Goal: Task Accomplishment & Management: Manage account settings

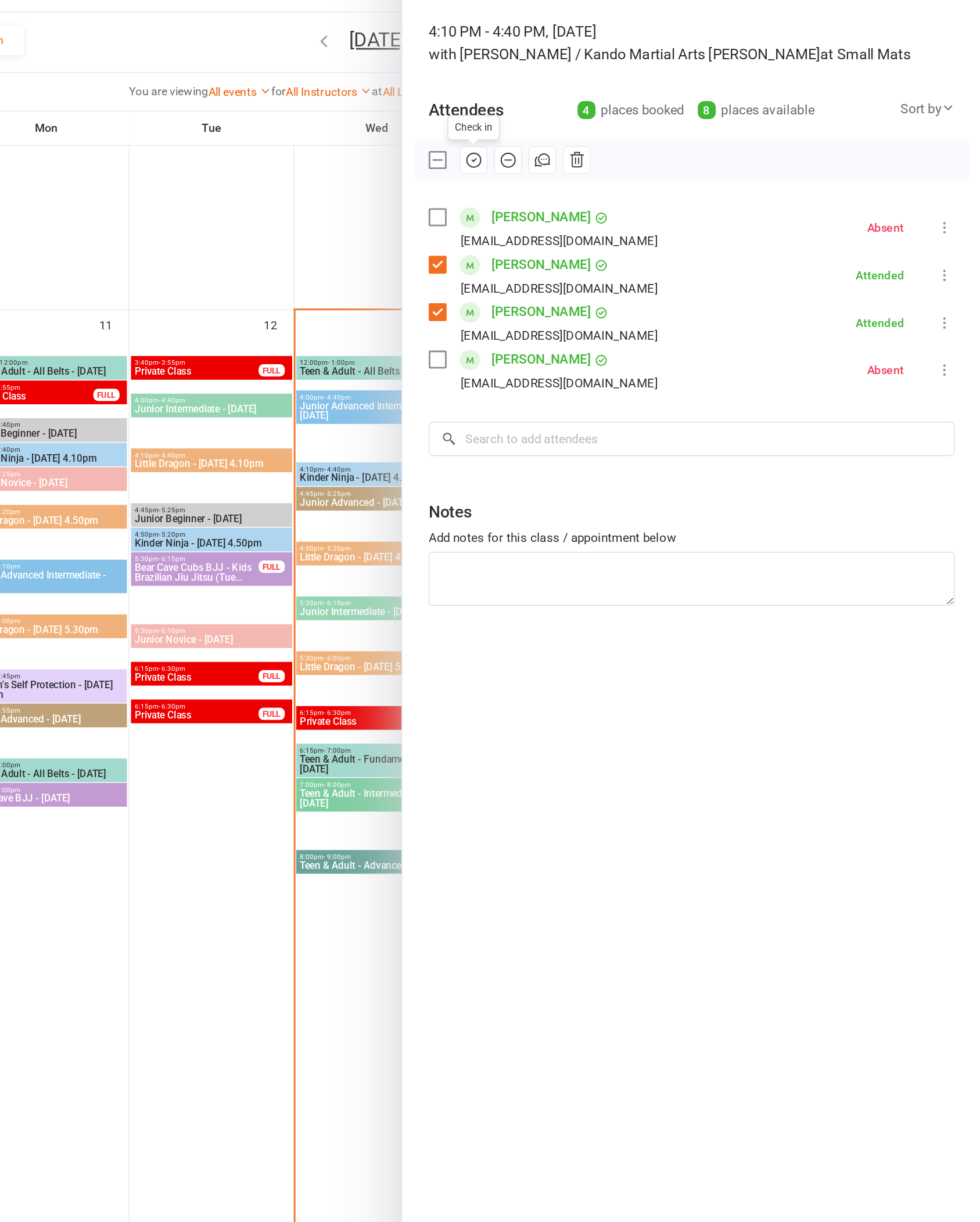
click at [123, 702] on div at bounding box center [551, 611] width 857 height 1222
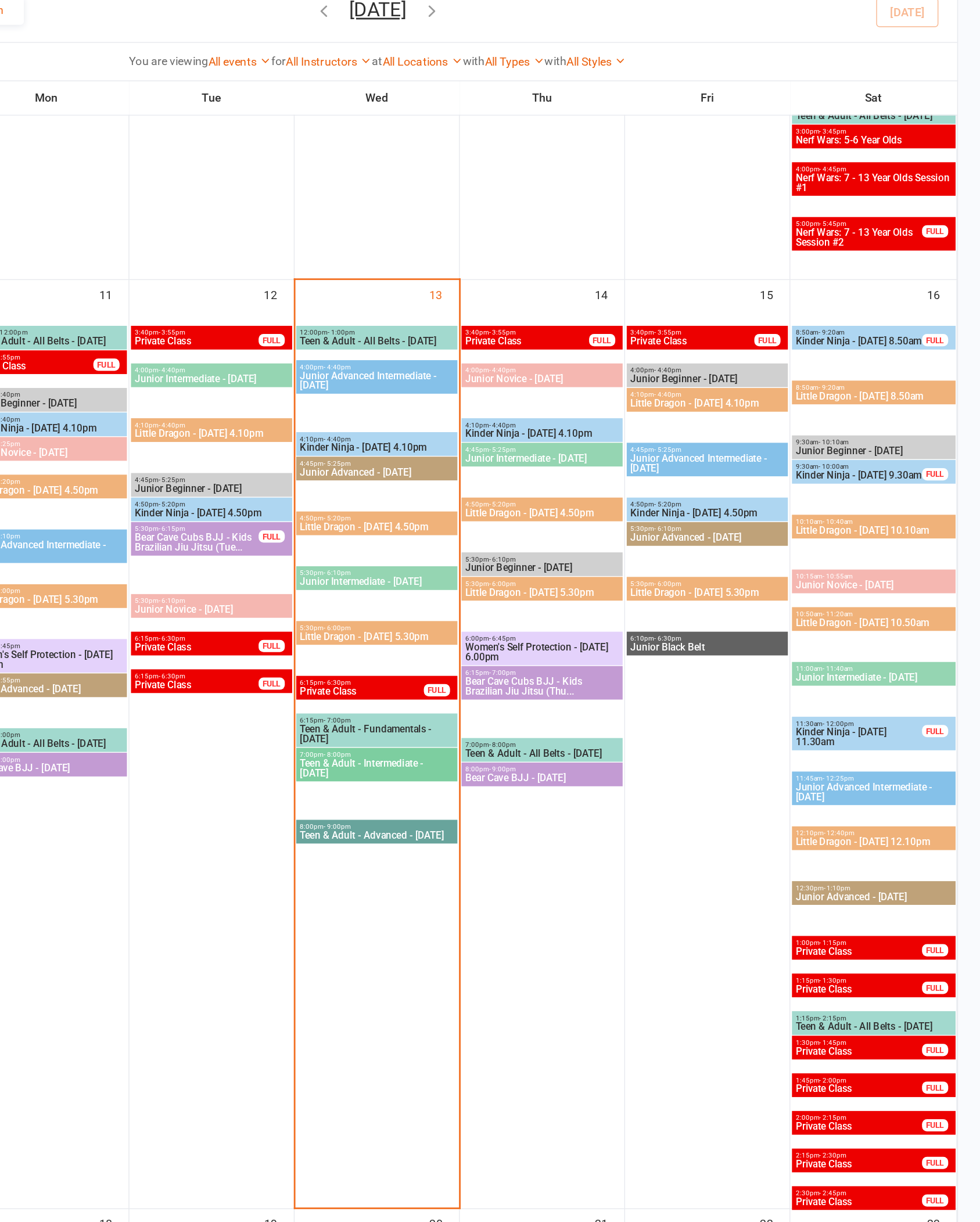
click at [496, 464] on span "Little Dragon - [DATE] 4.50pm" at bounding box center [551, 467] width 110 height 7
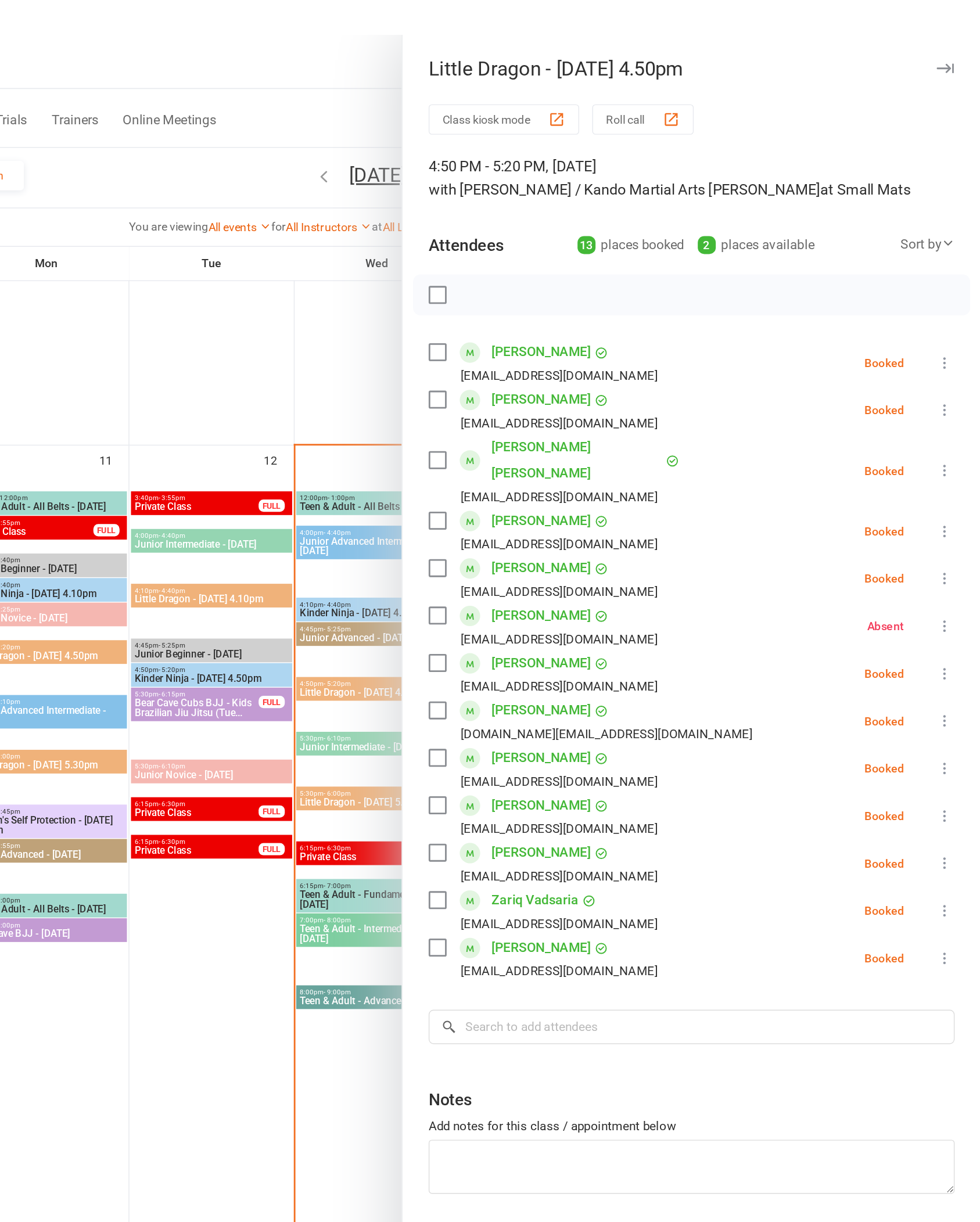
scroll to position [1012, 0]
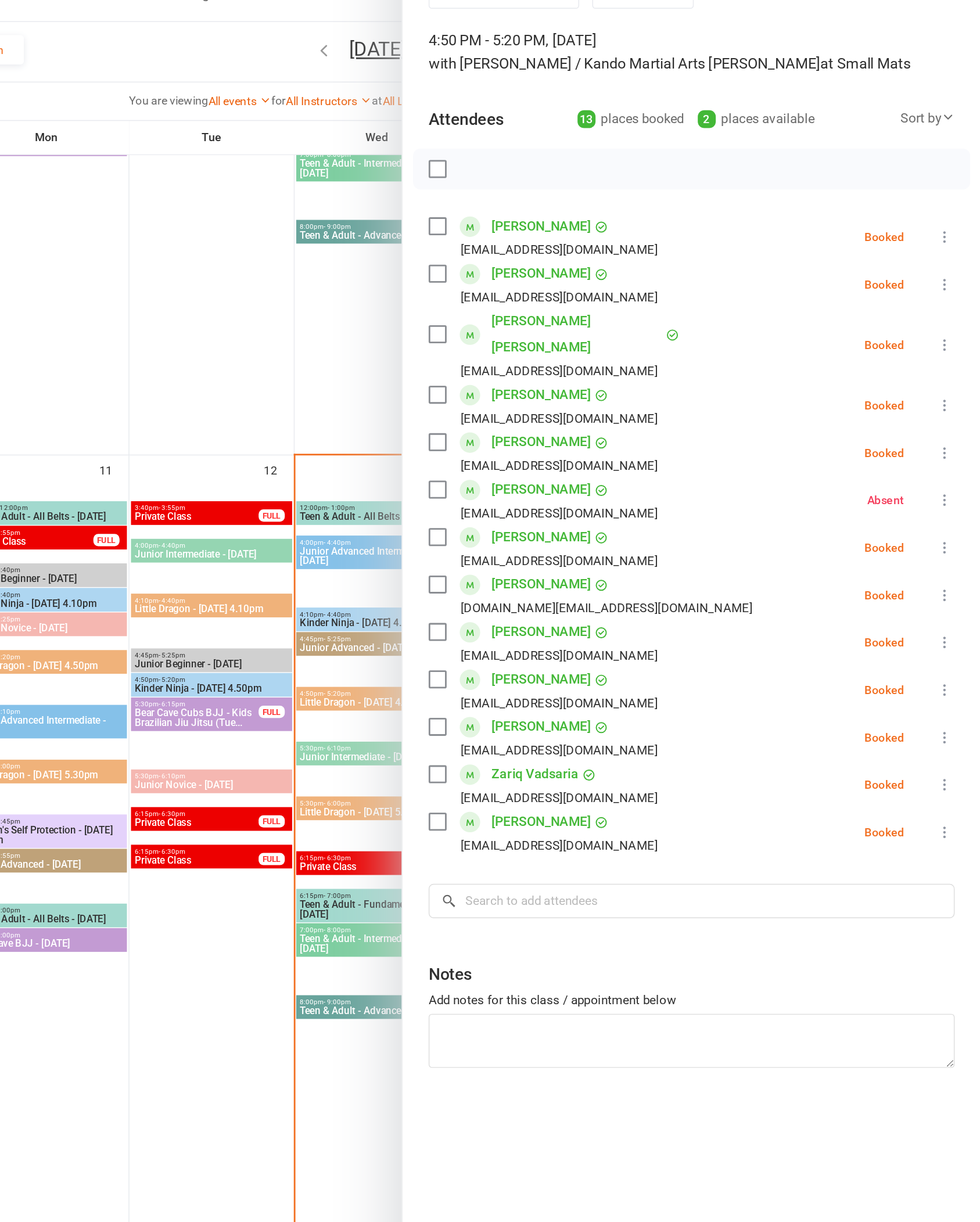
click at [660, 67] on div "Class kiosk mode Roll call 4:50 PM - 5:20 PM, [DATE] with [PERSON_NAME] / Kando…" at bounding box center [774, 616] width 411 height 1134
click at [923, 141] on div "Sort by" at bounding box center [942, 149] width 38 height 15
click at [846, 184] on link "First name" at bounding box center [903, 196] width 115 height 23
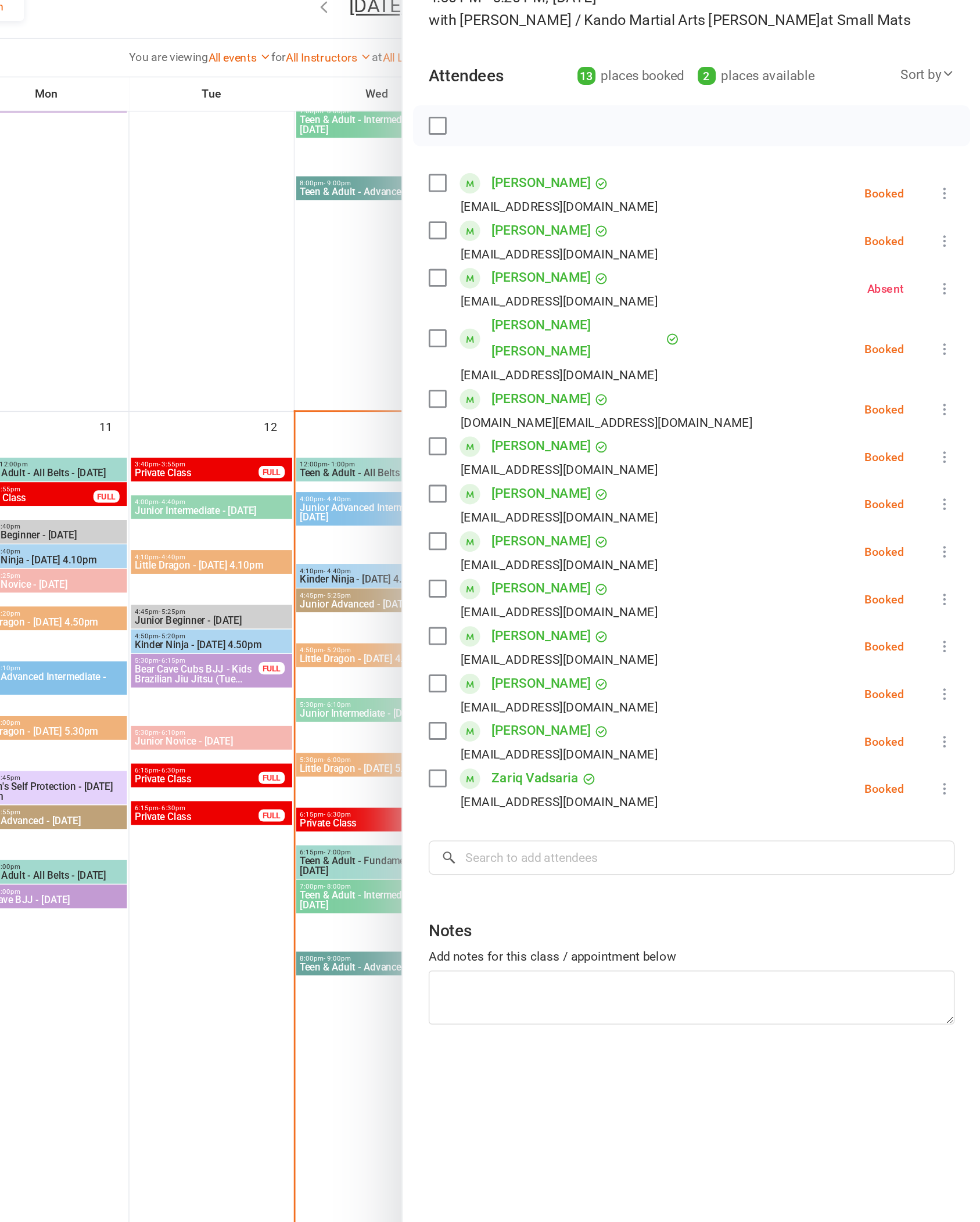
click at [588, 219] on label at bounding box center [593, 225] width 12 height 12
click at [588, 609] on label at bounding box center [593, 614] width 12 height 12
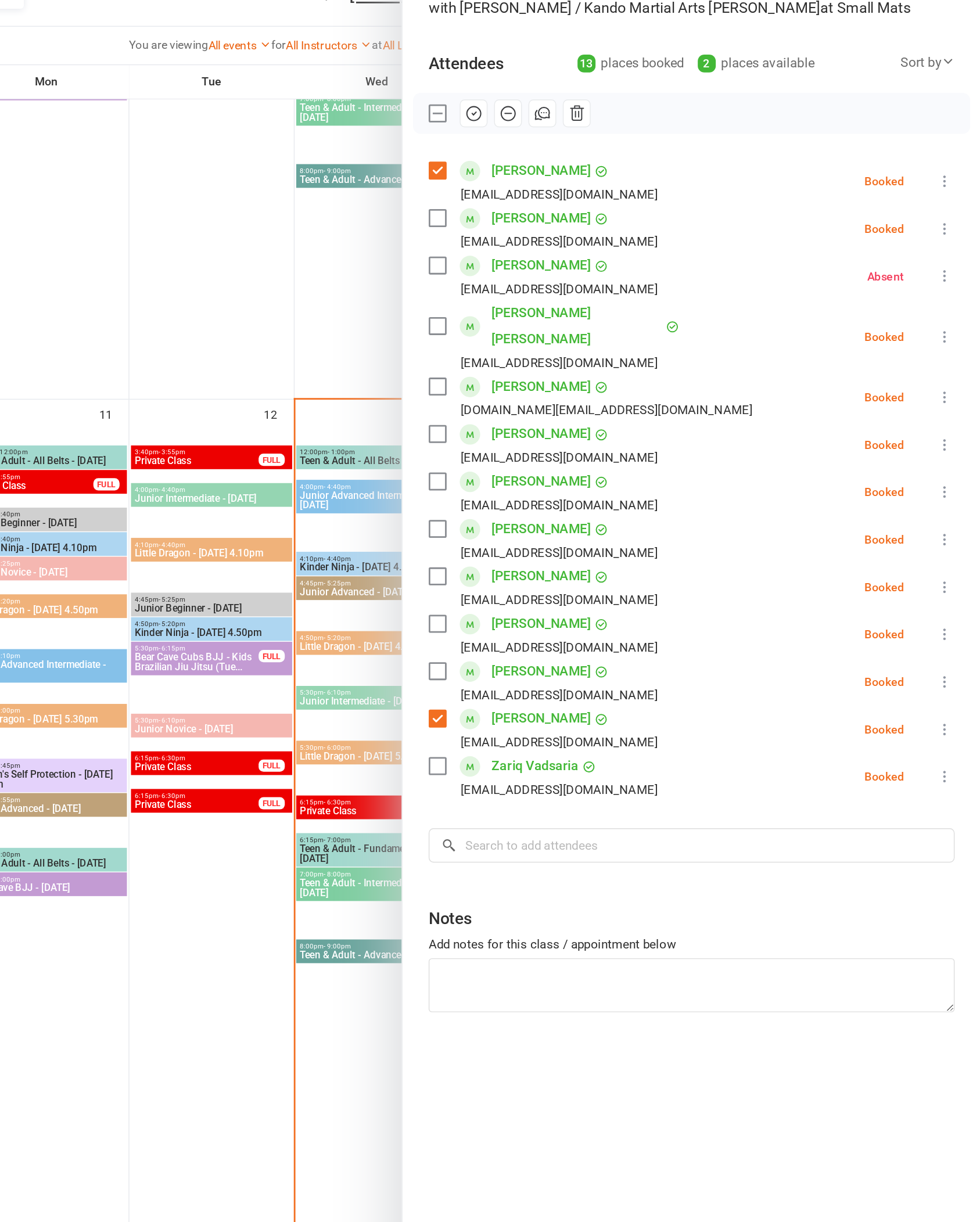
click at [588, 575] on label at bounding box center [593, 581] width 12 height 12
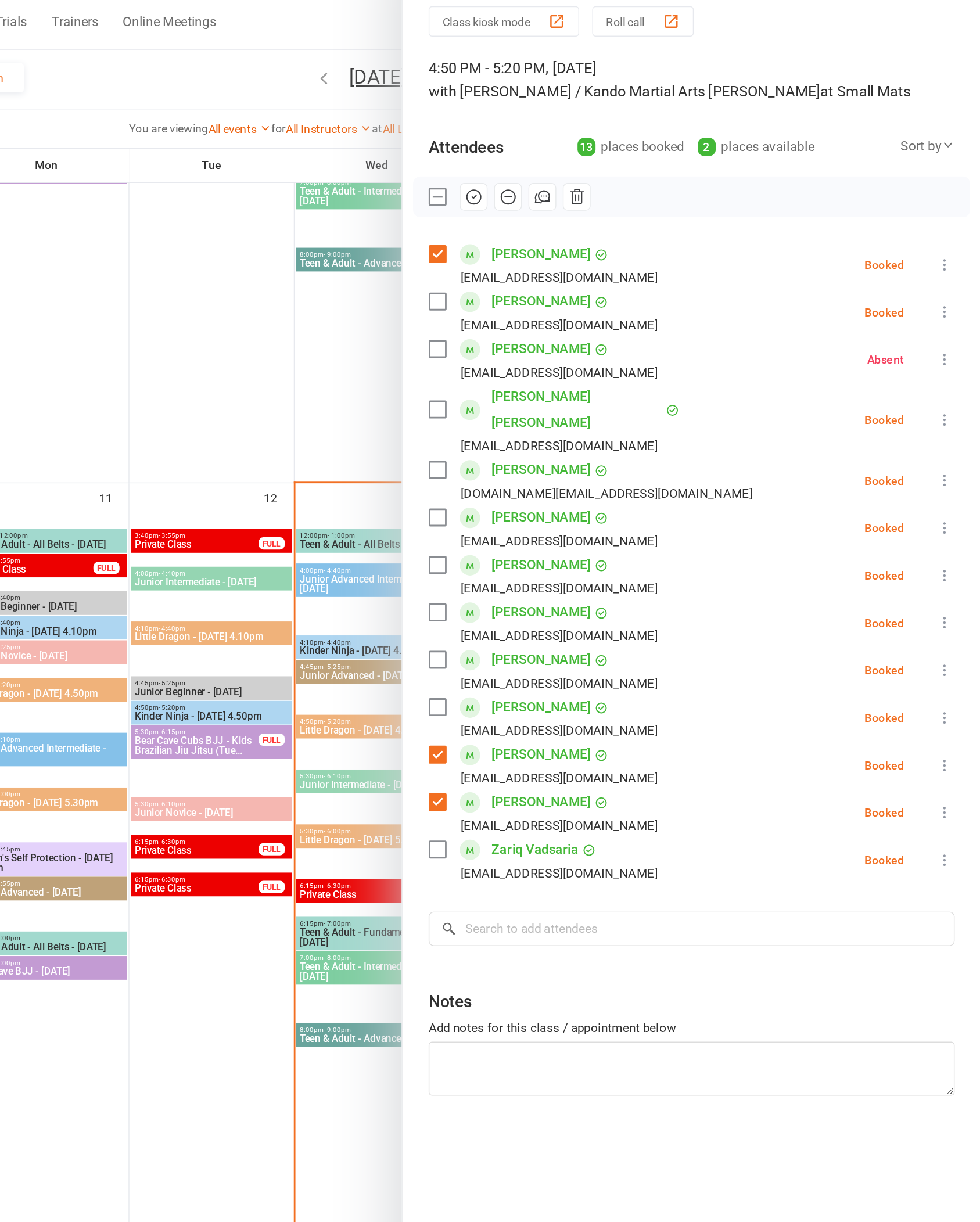
click at [613, 178] on icon "button" at bounding box center [619, 184] width 13 height 13
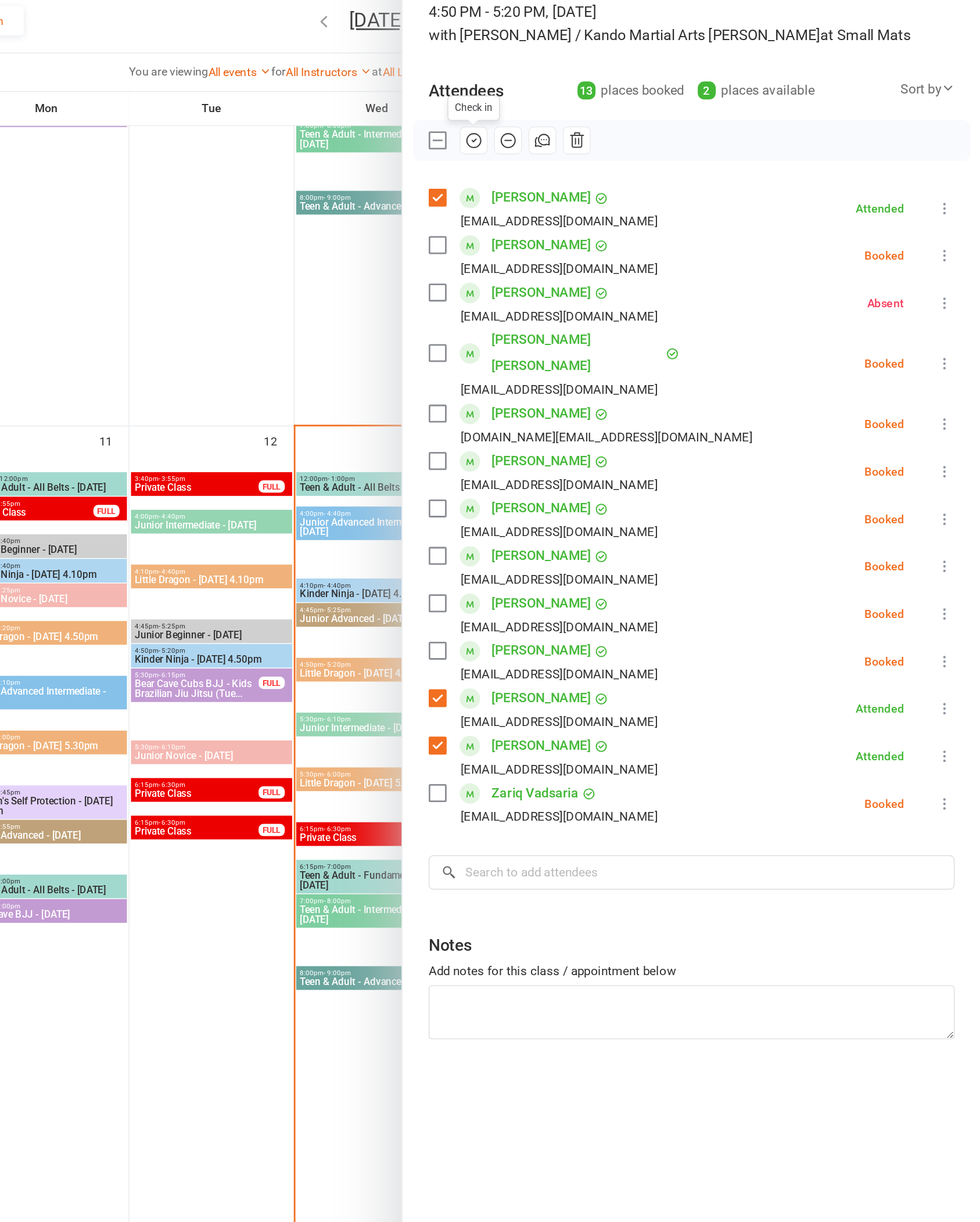
click at [588, 440] on label at bounding box center [593, 446] width 12 height 12
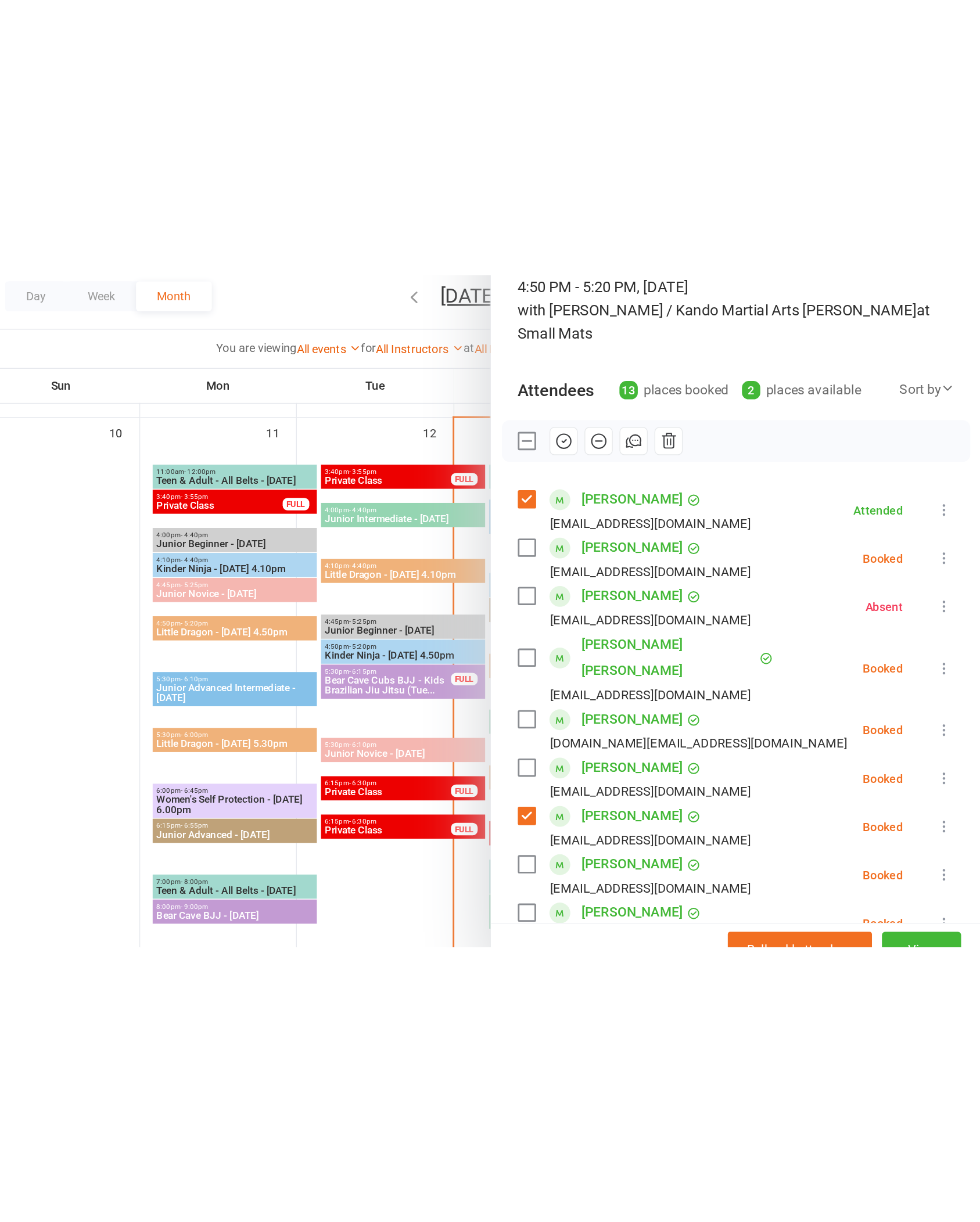
scroll to position [1215, 0]
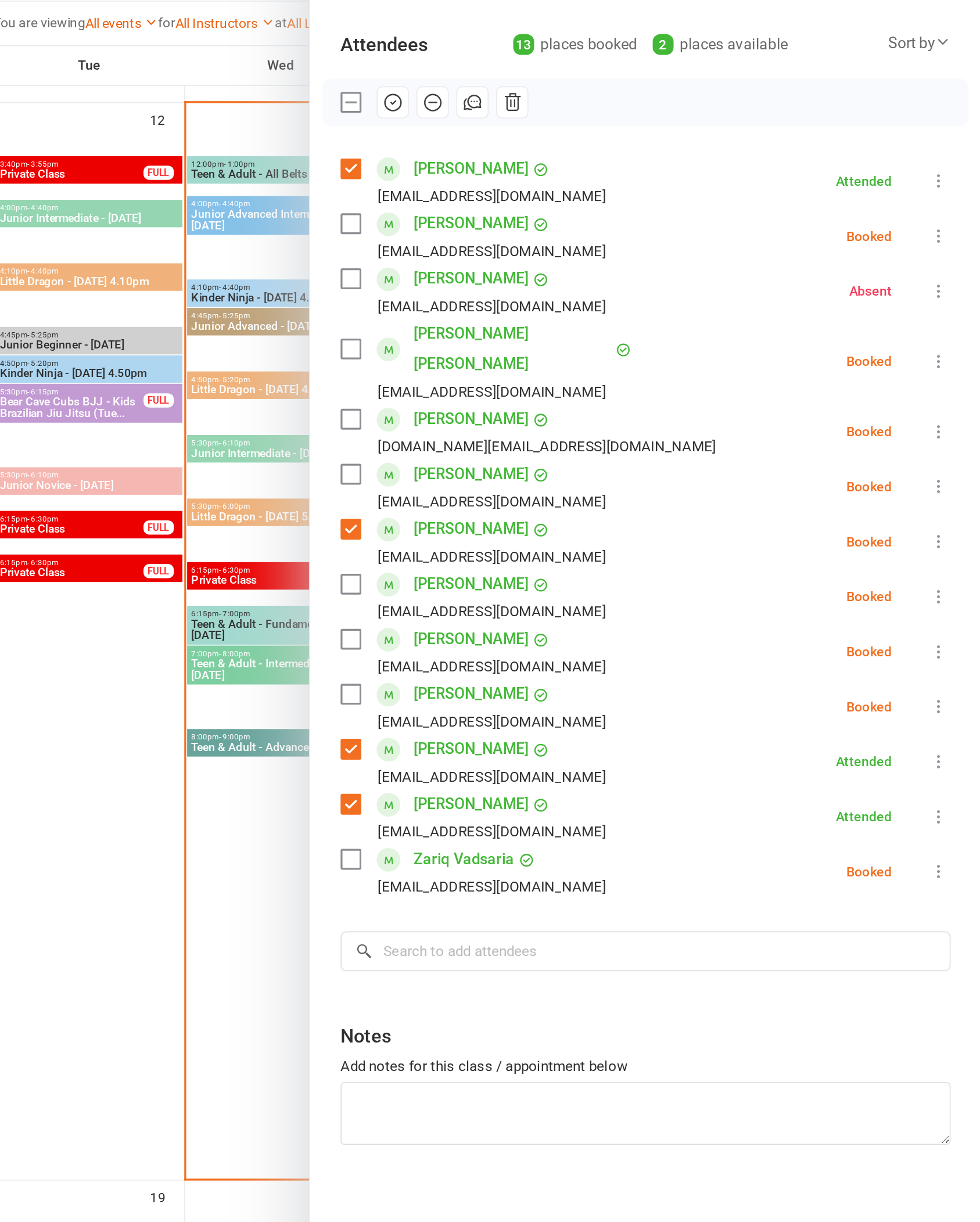
click at [588, 538] on div "[PERSON_NAME] [EMAIL_ADDRESS][DOMAIN_NAME]" at bounding box center [671, 554] width 167 height 34
click at [588, 541] on label at bounding box center [593, 547] width 12 height 12
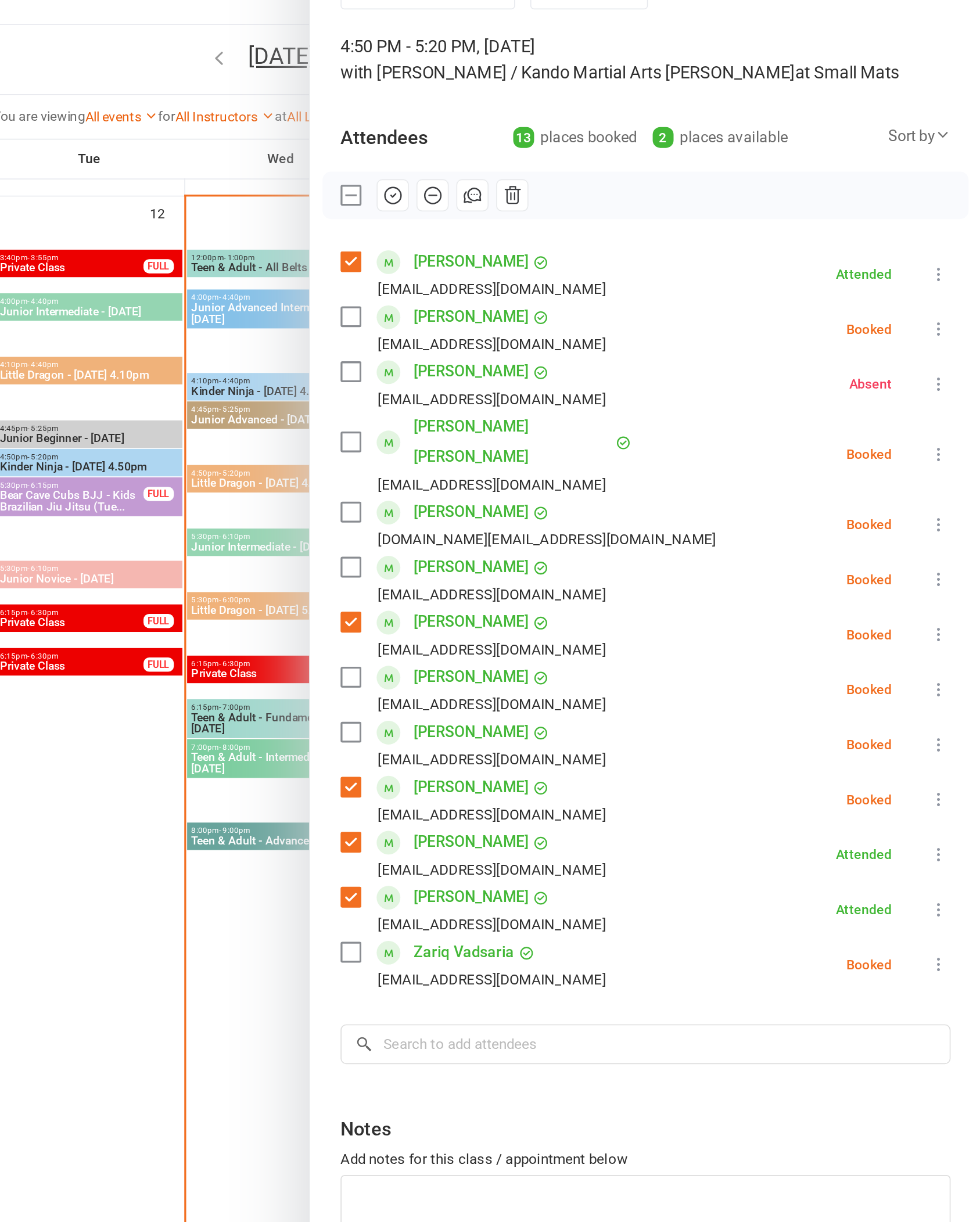
click at [613, 178] on icon "button" at bounding box center [619, 184] width 13 height 13
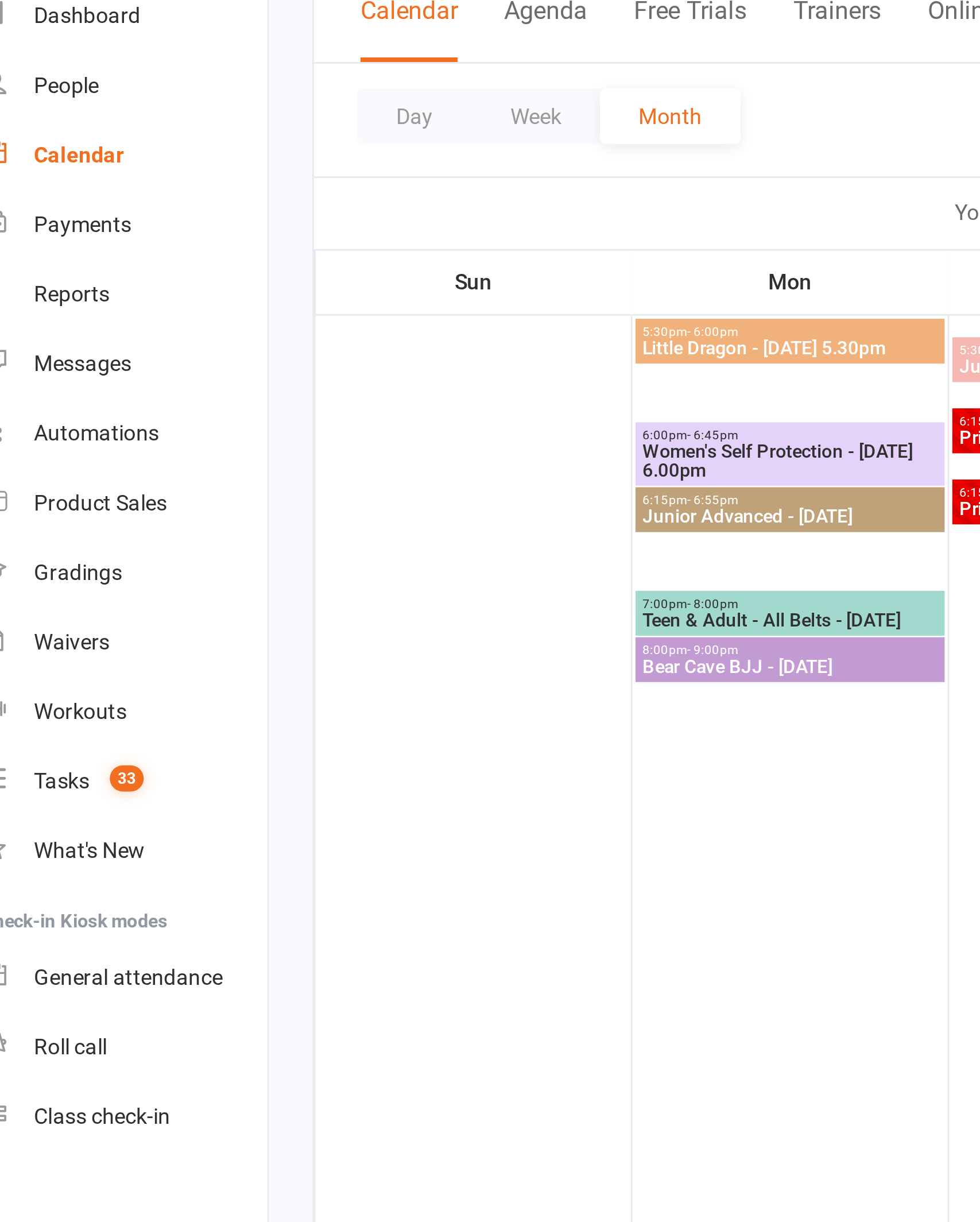
scroll to position [1290, 0]
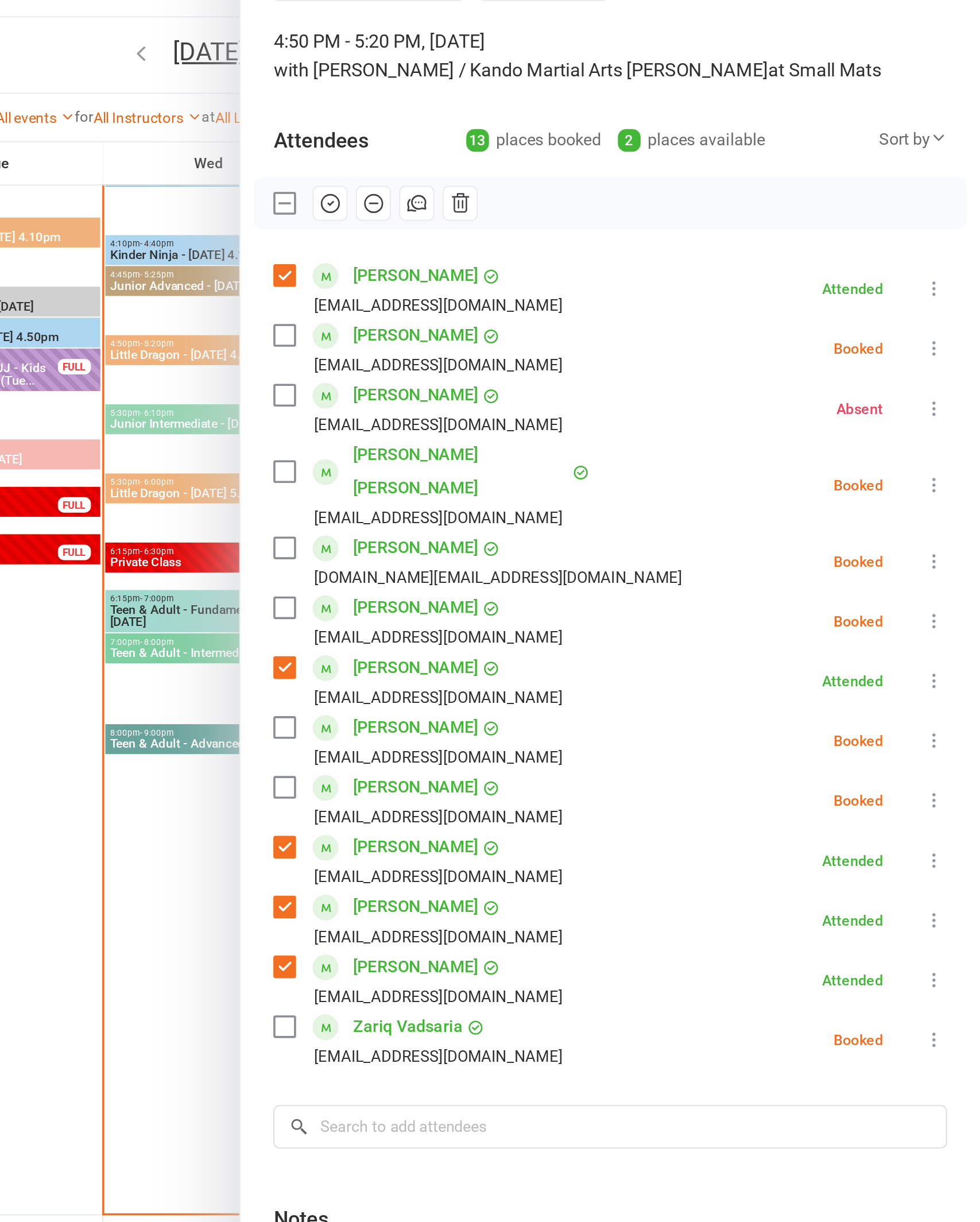
click at [949, 409] on icon at bounding box center [954, 415] width 12 height 12
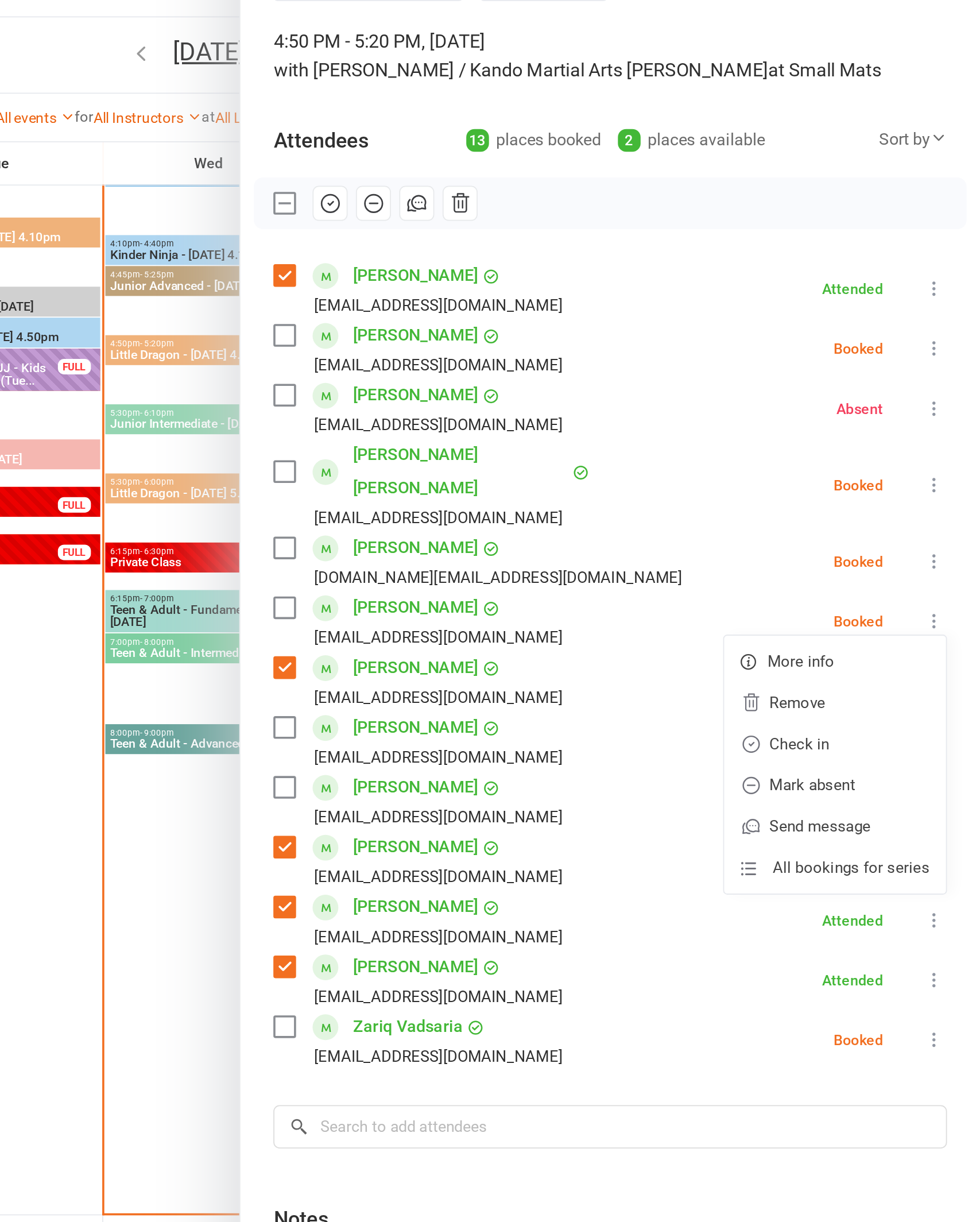
click at [838, 472] on link "Check in" at bounding box center [899, 483] width 123 height 23
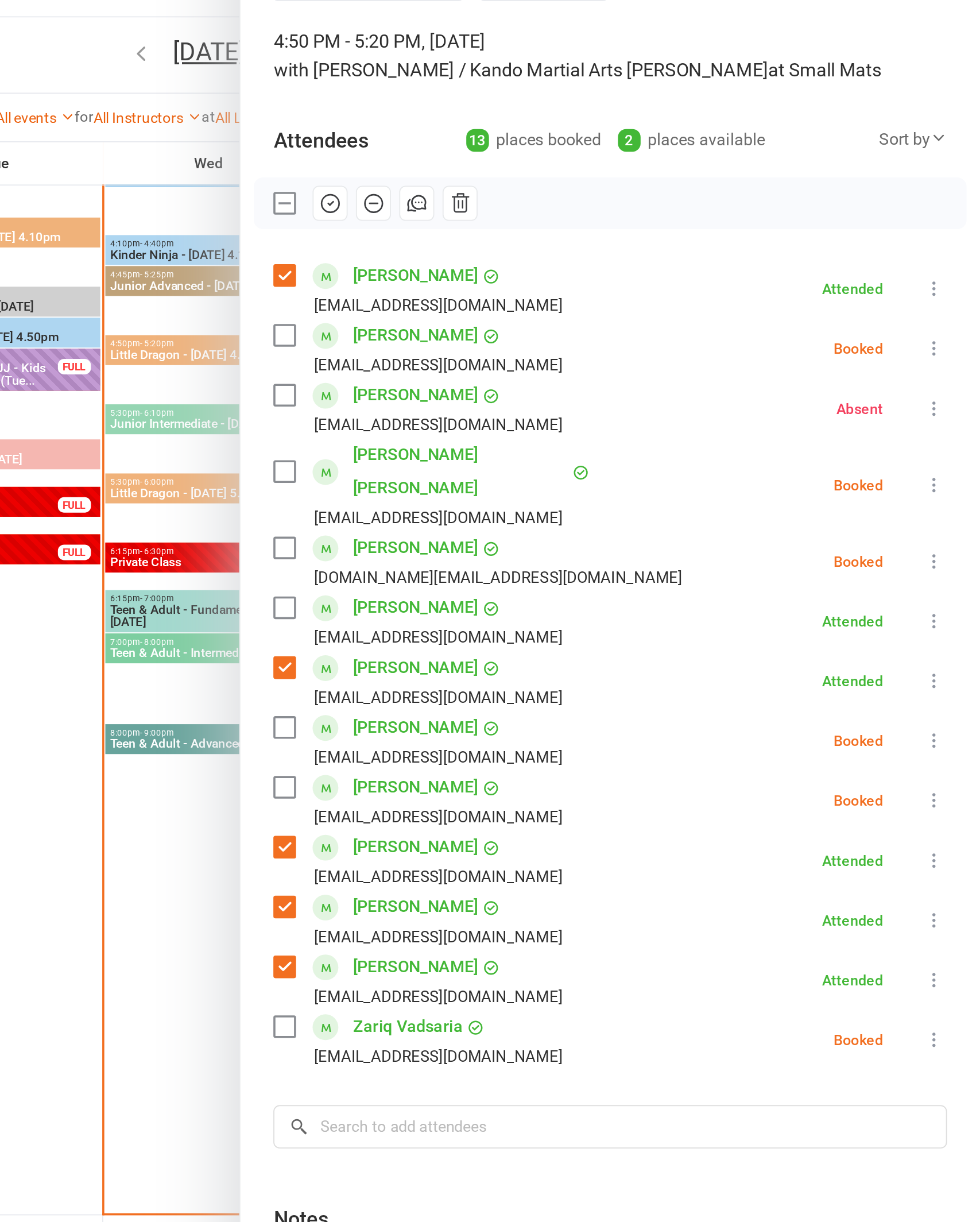
click at [949, 376] on icon at bounding box center [954, 382] width 12 height 12
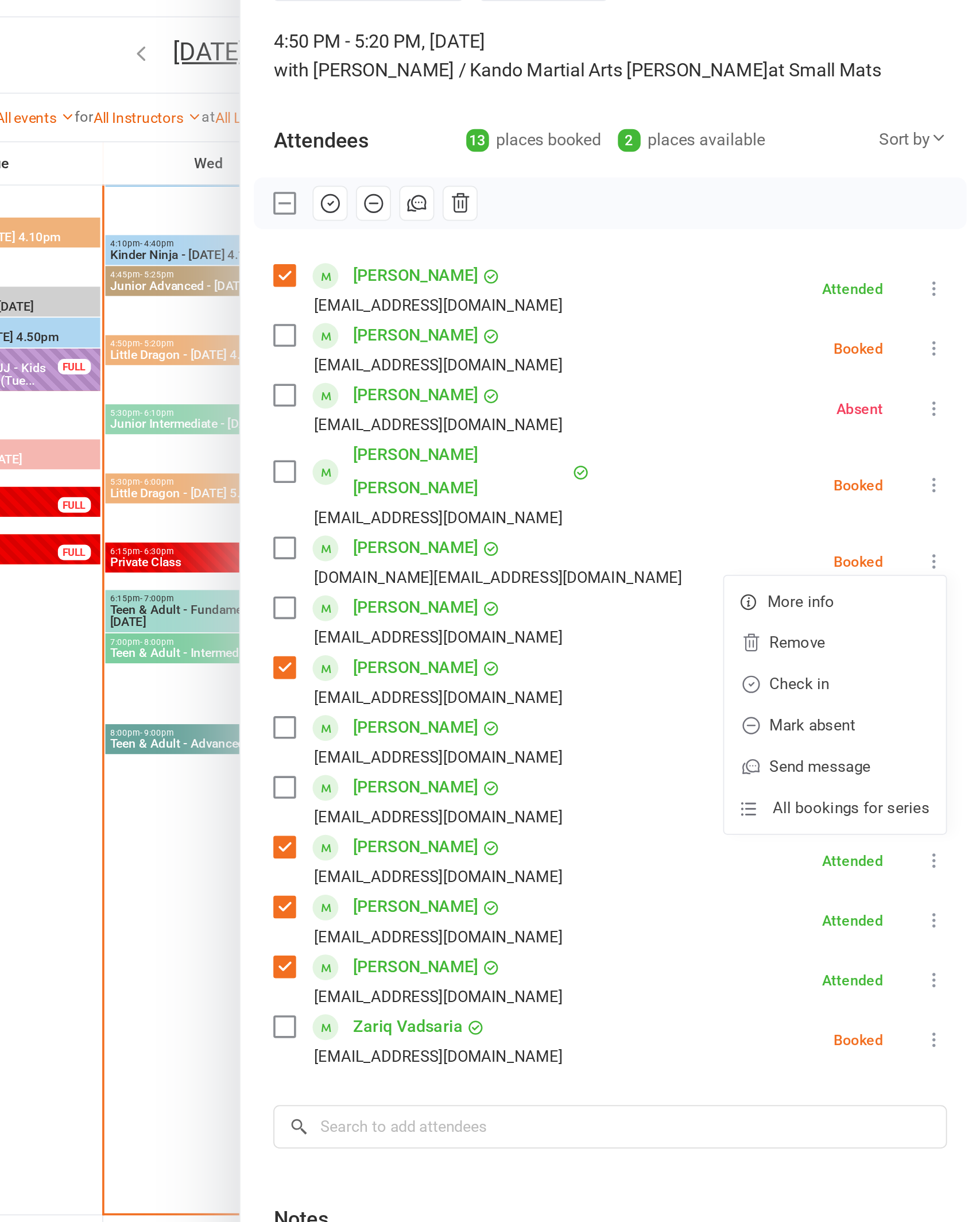
click at [838, 462] on link "Mark absent" at bounding box center [899, 473] width 123 height 23
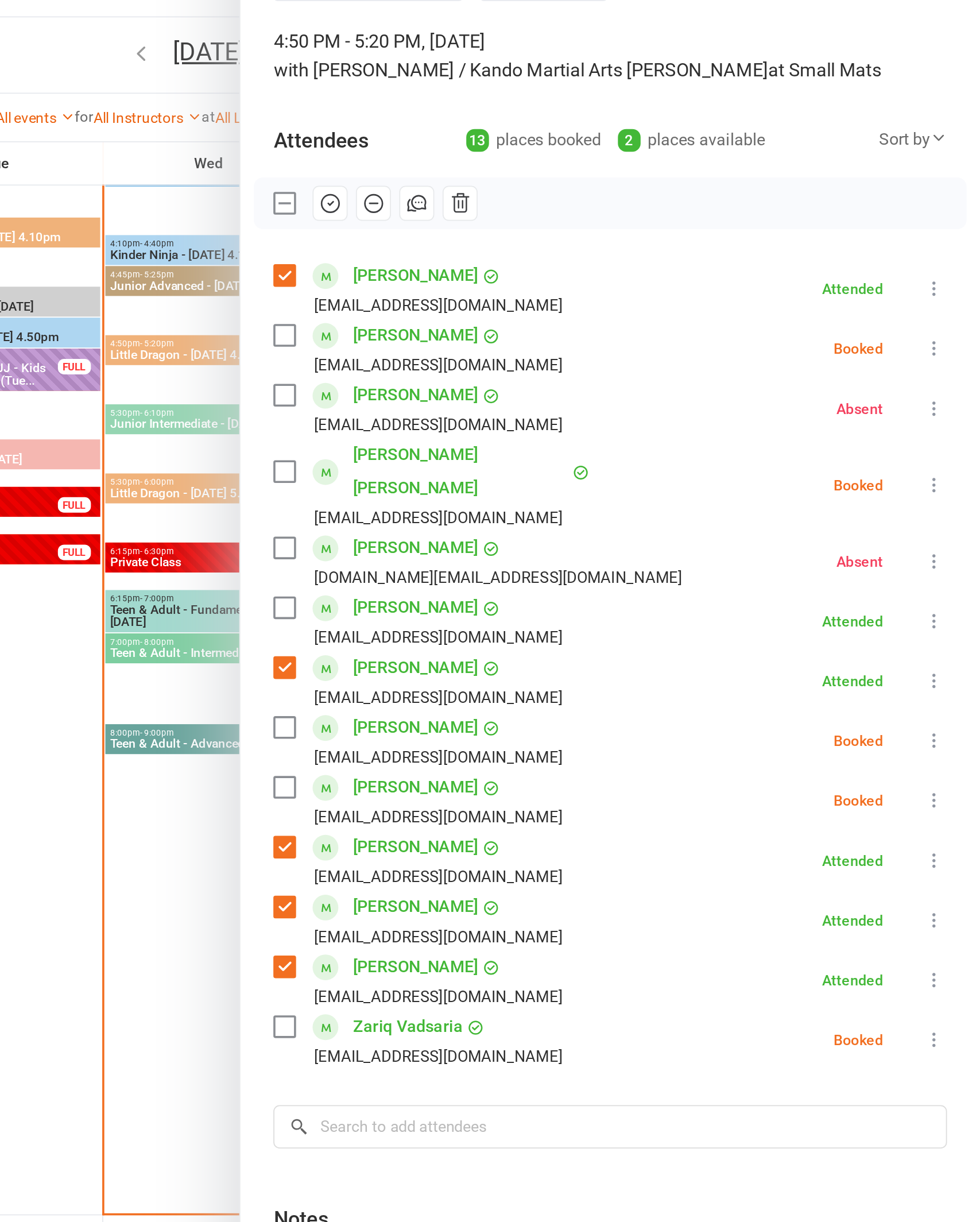
click at [949, 258] on icon at bounding box center [954, 263] width 12 height 12
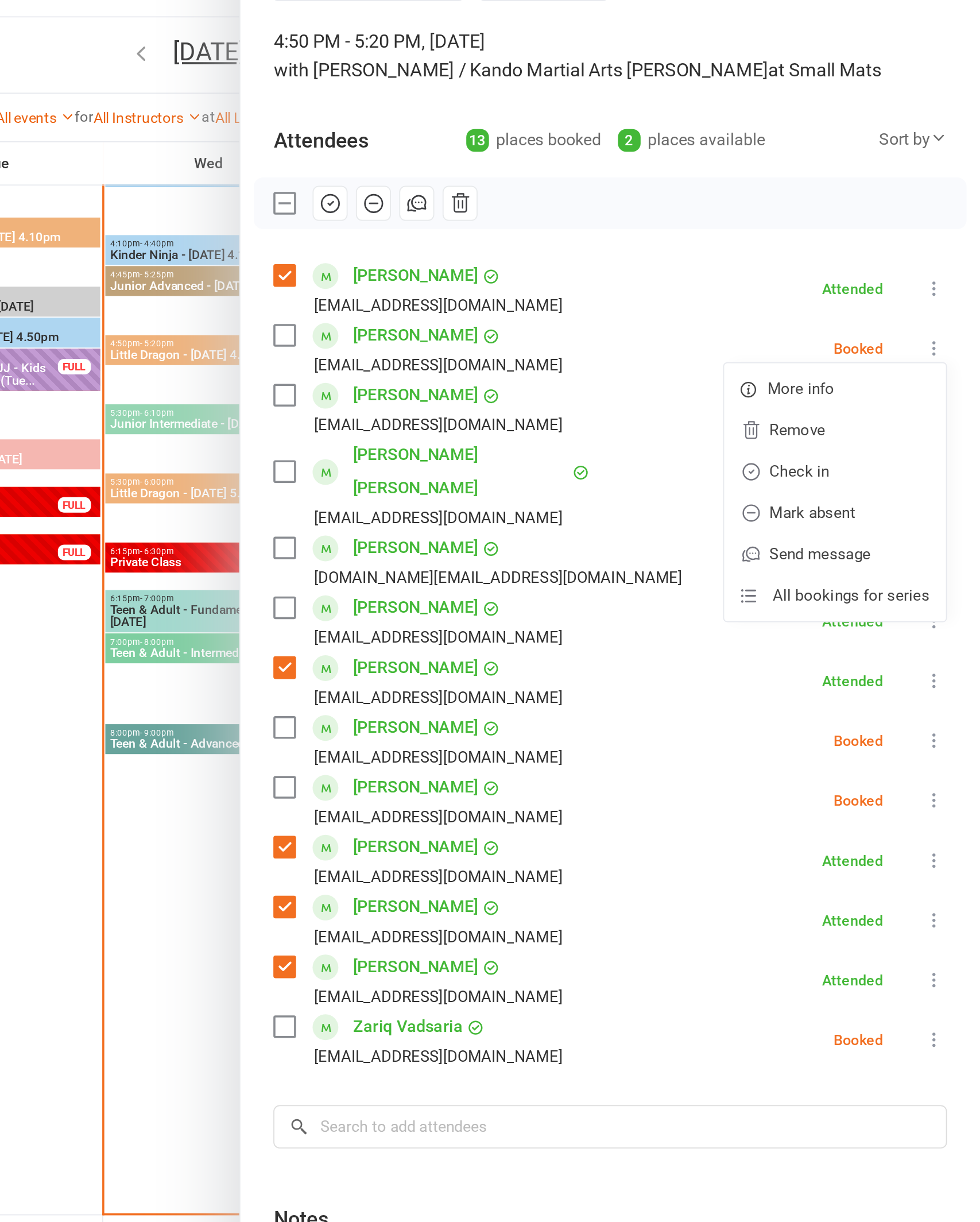
click at [838, 344] on link "Mark absent" at bounding box center [899, 355] width 123 height 23
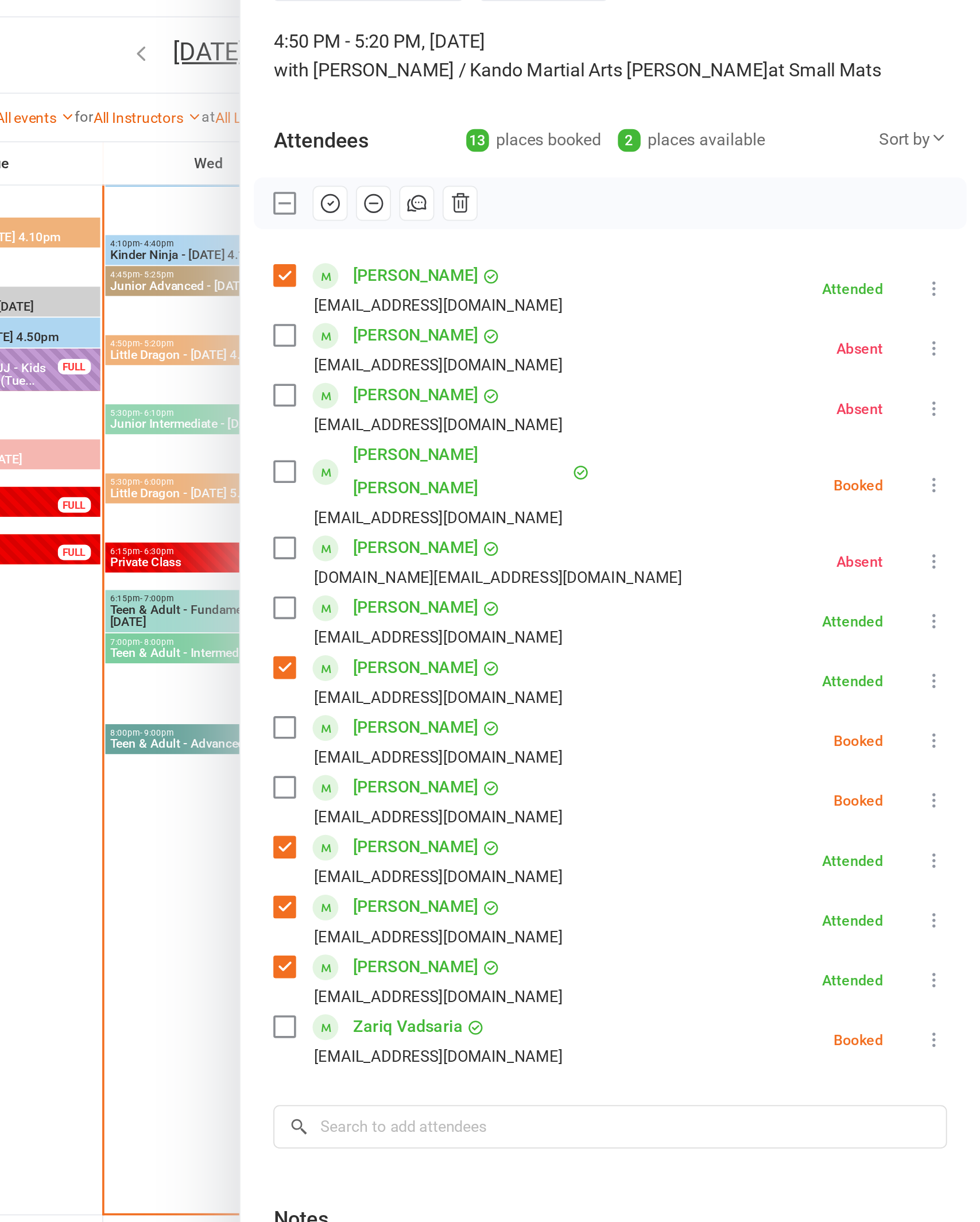
click at [947, 332] on button at bounding box center [954, 339] width 14 height 14
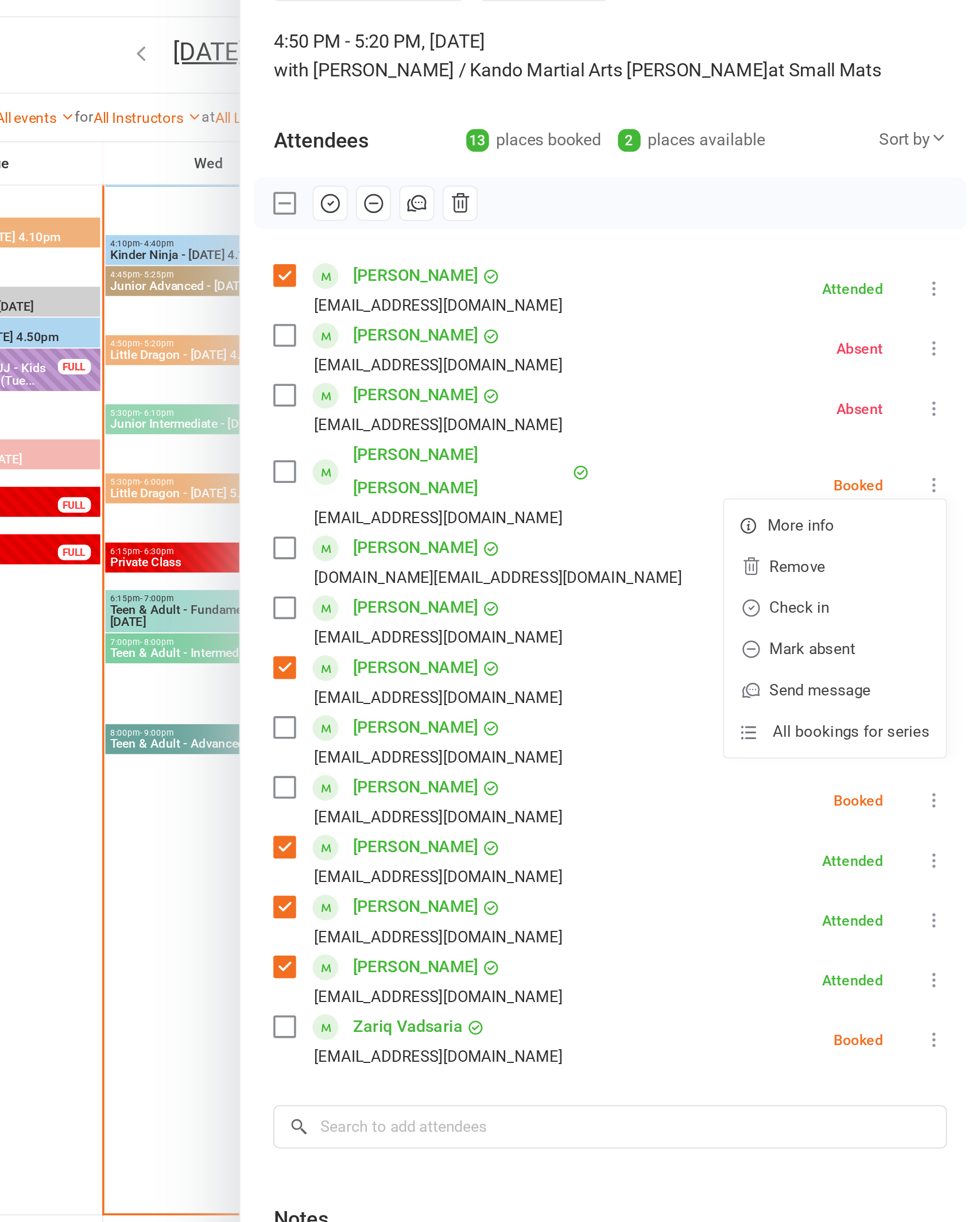
click at [838, 396] on link "Check in" at bounding box center [899, 407] width 123 height 23
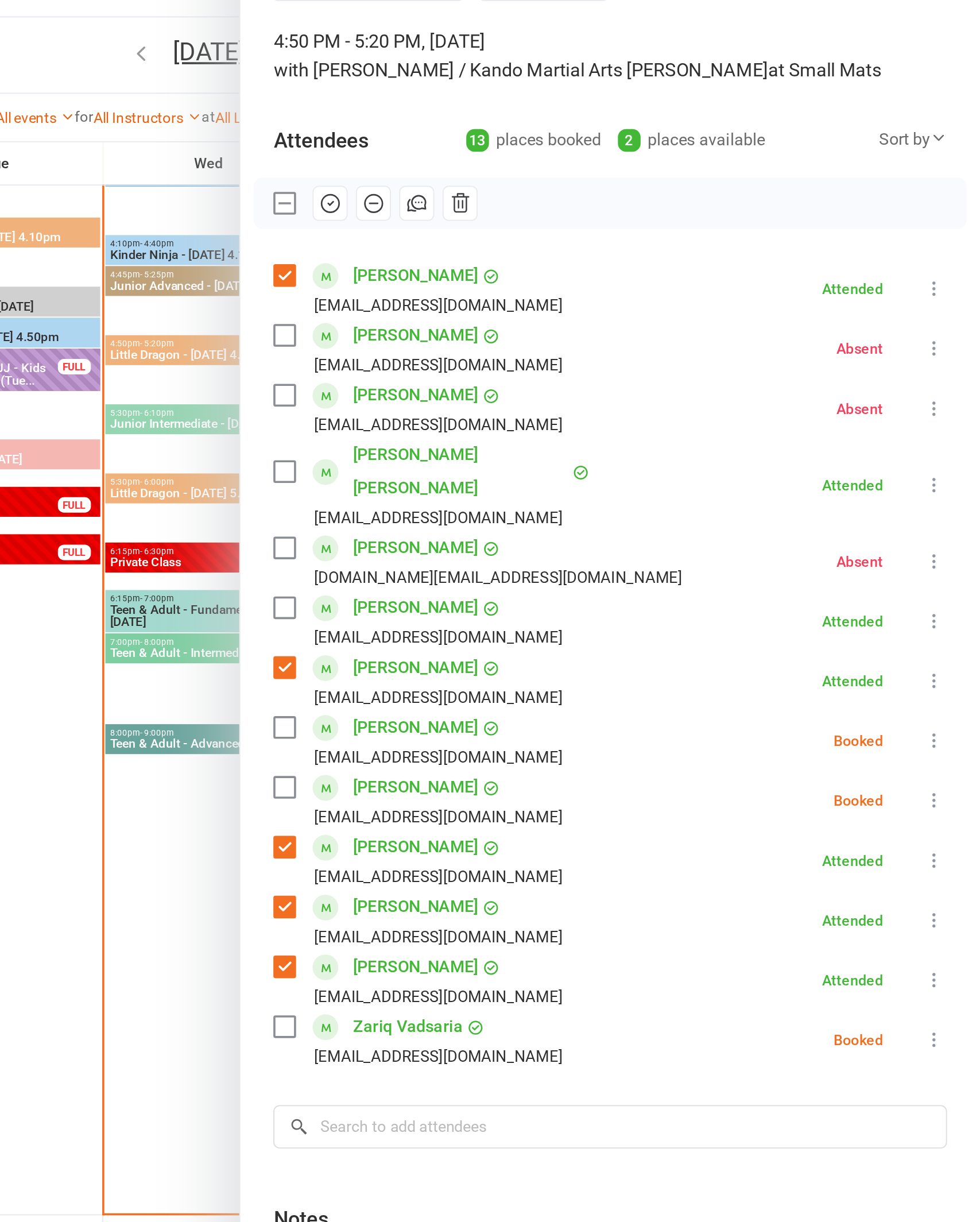
click at [949, 476] on icon at bounding box center [954, 481] width 12 height 12
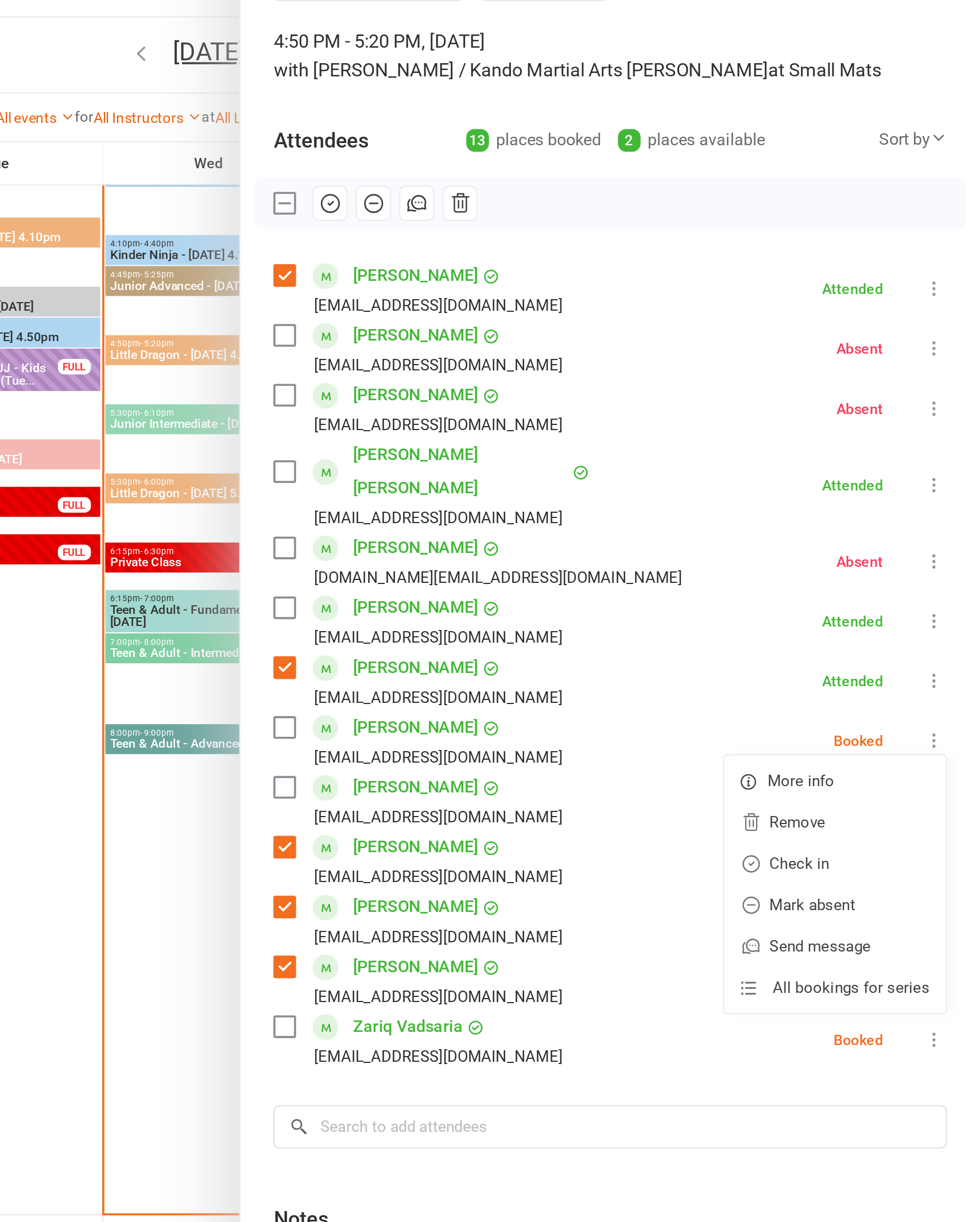
click at [838, 539] on link "Check in" at bounding box center [899, 550] width 123 height 23
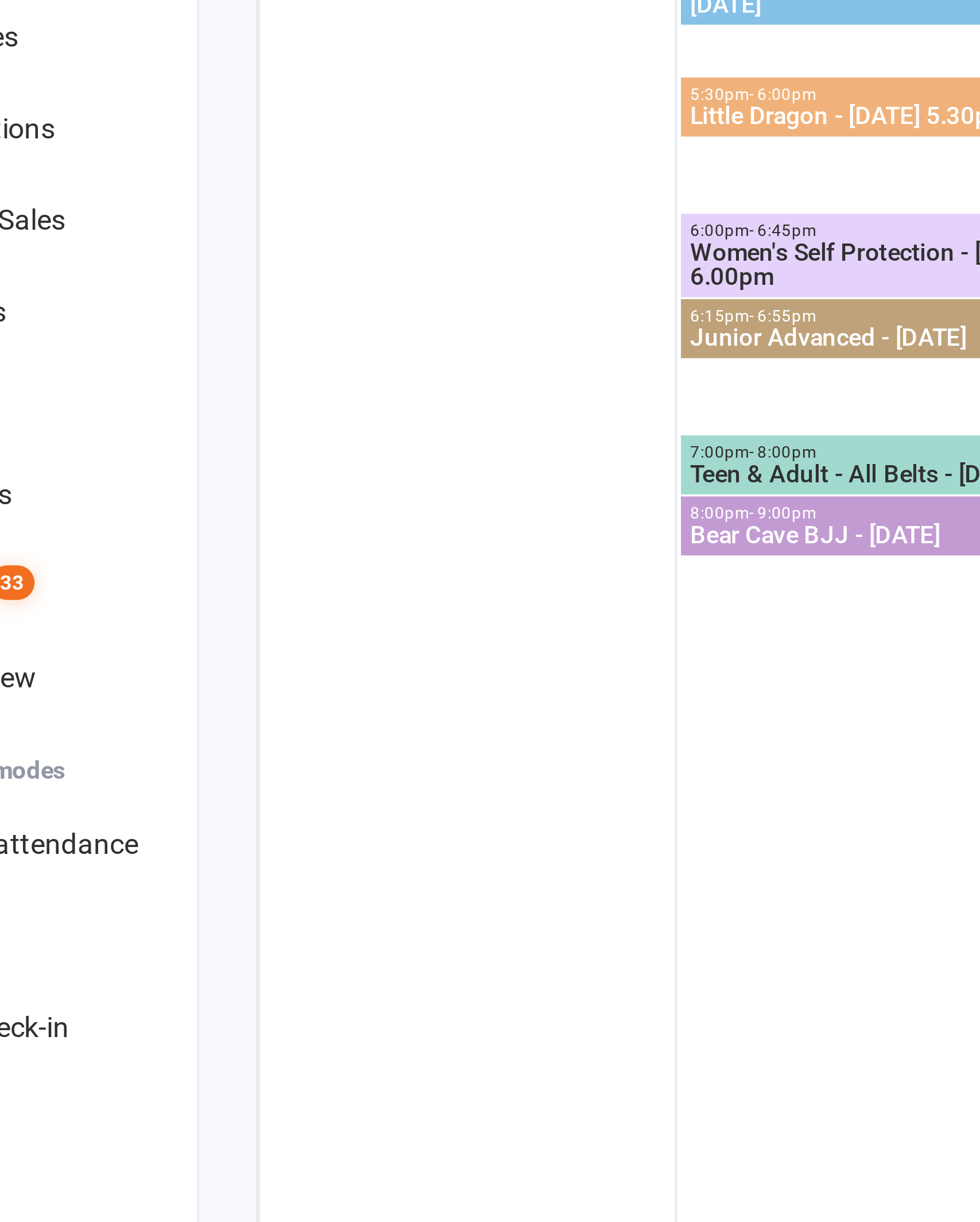
scroll to position [1316, 0]
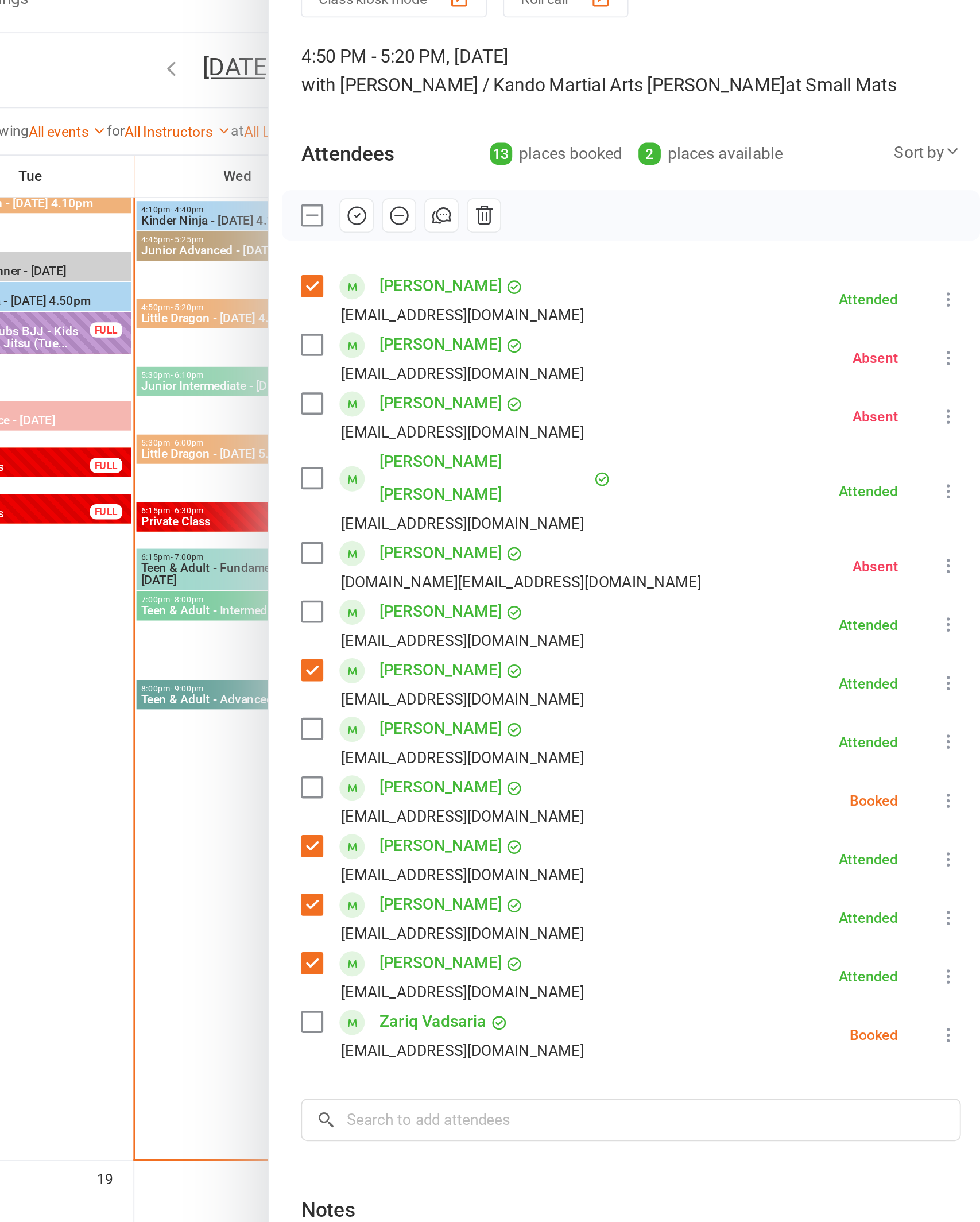
click at [949, 258] on icon at bounding box center [954, 263] width 12 height 12
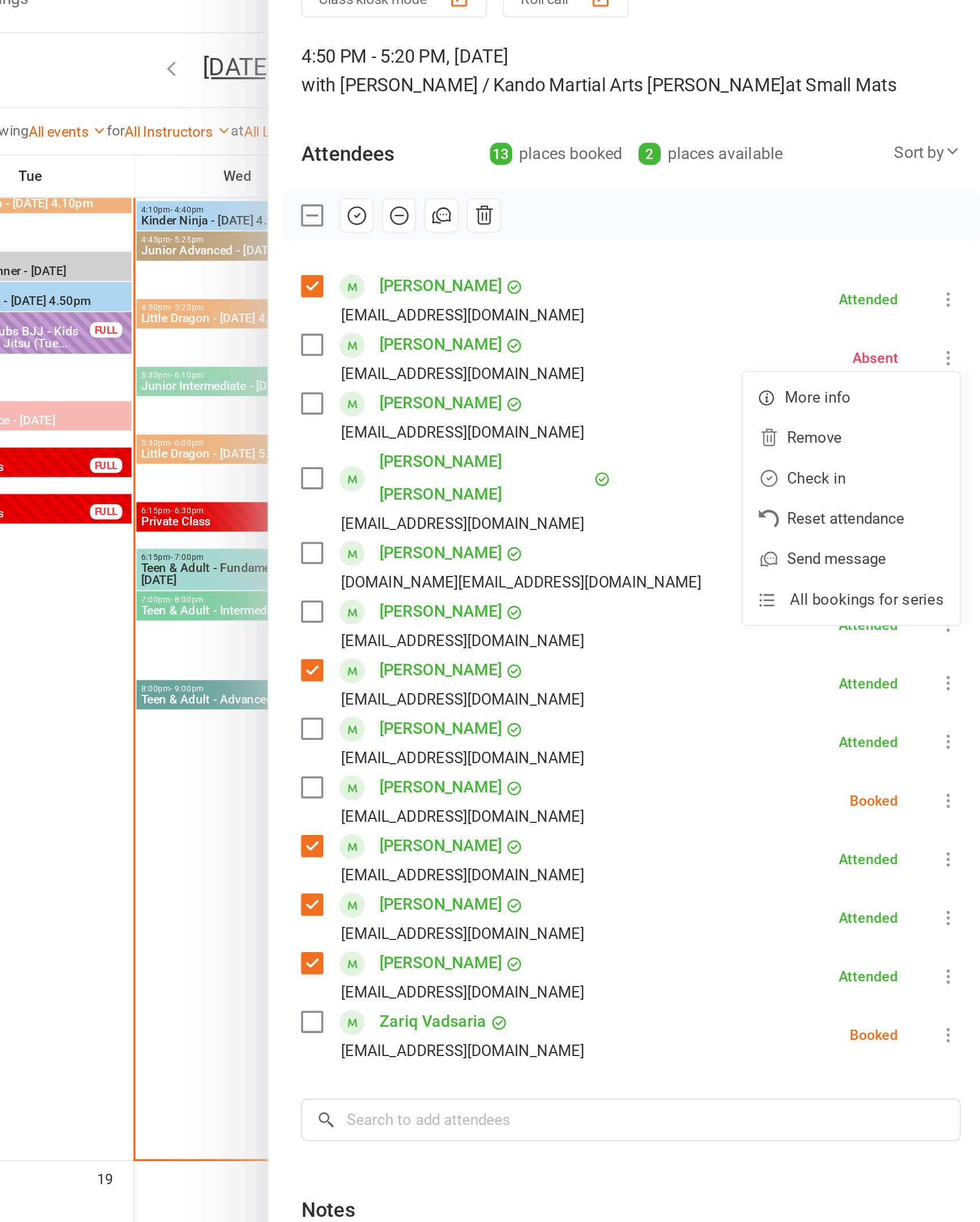
click at [838, 321] on link "Check in" at bounding box center [899, 332] width 123 height 23
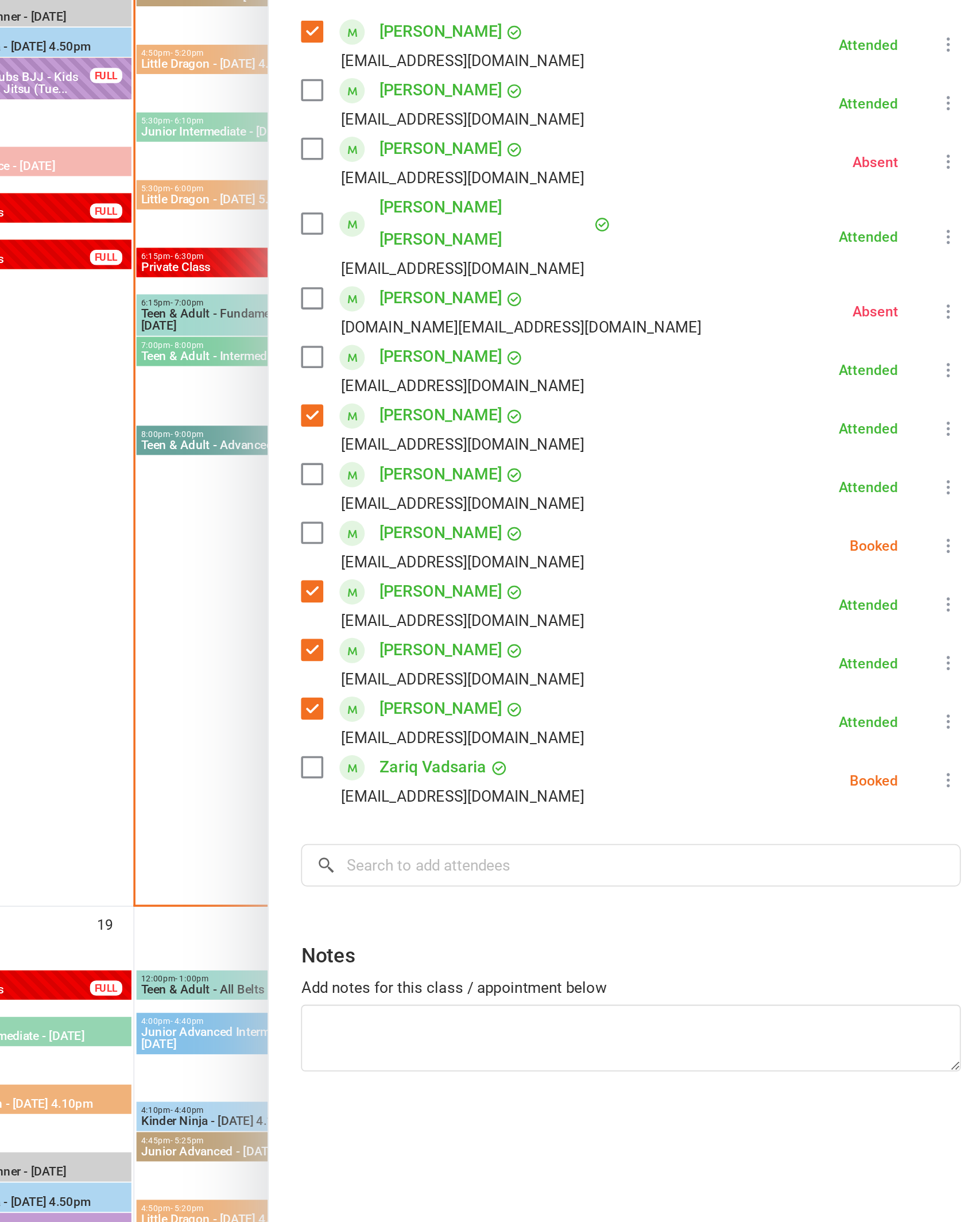
click at [949, 509] on icon at bounding box center [954, 514] width 12 height 12
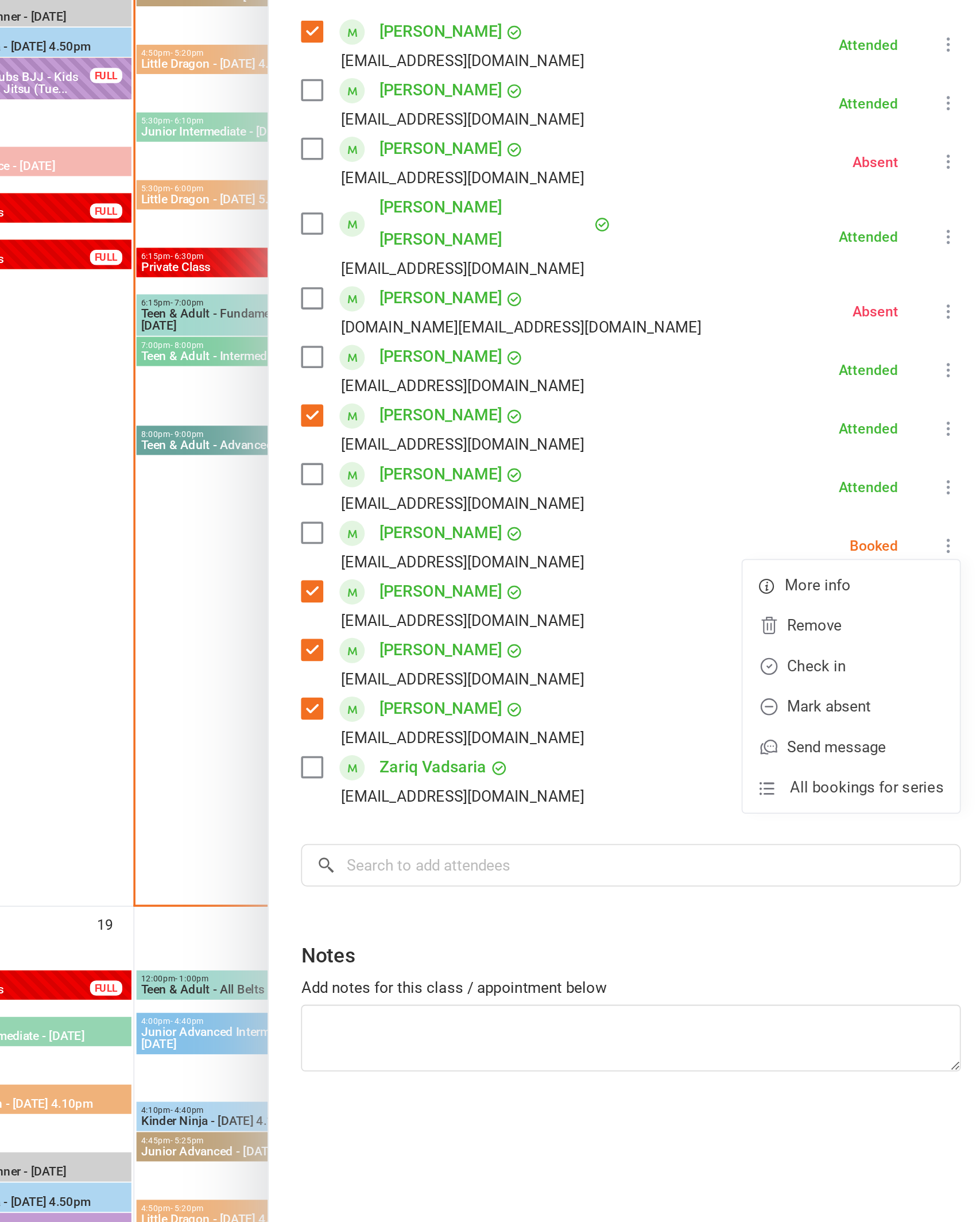
click at [838, 595] on link "Mark absent" at bounding box center [899, 607] width 123 height 23
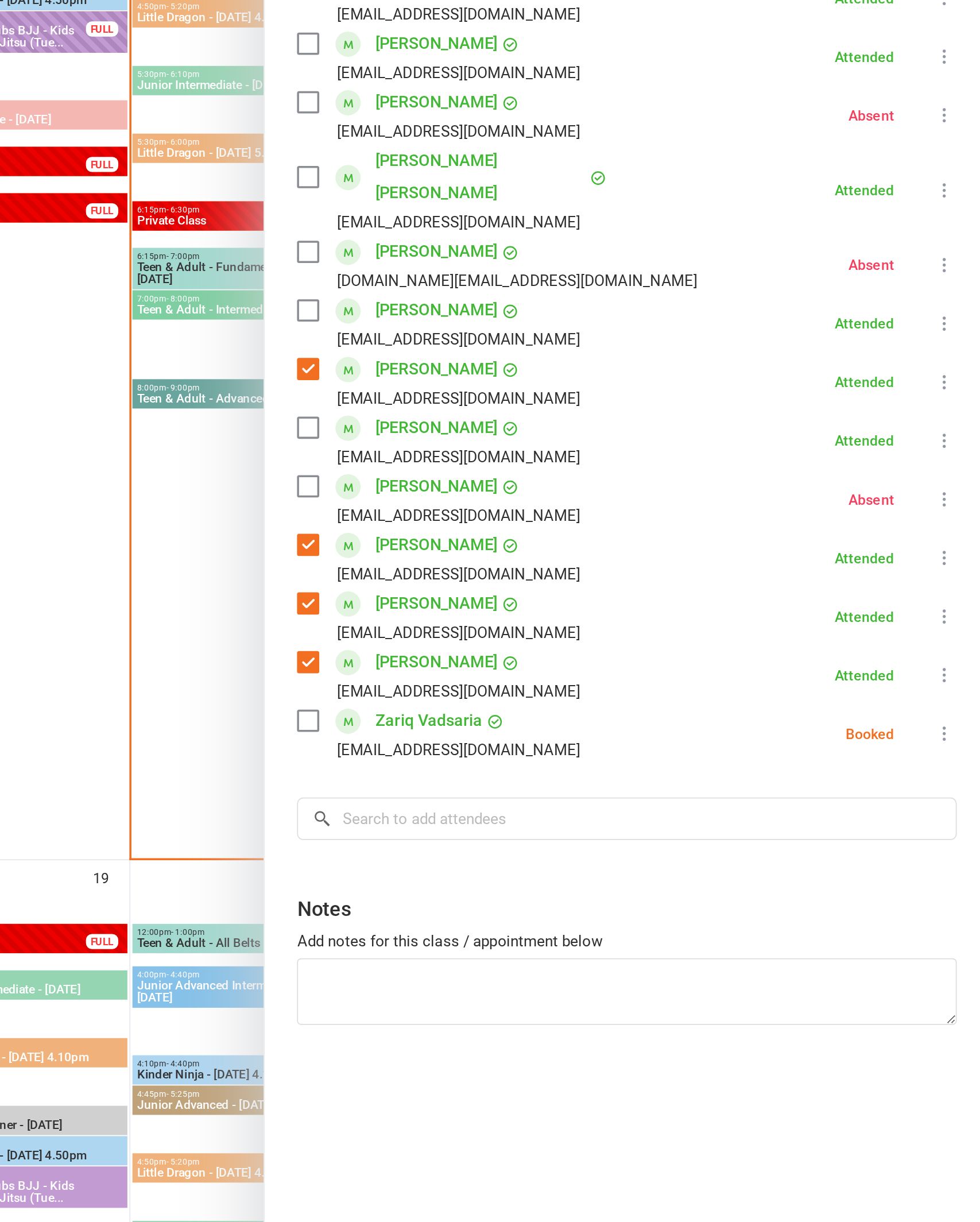
click at [949, 643] on icon at bounding box center [954, 648] width 12 height 12
click at [838, 728] on link "Mark absent" at bounding box center [899, 739] width 123 height 23
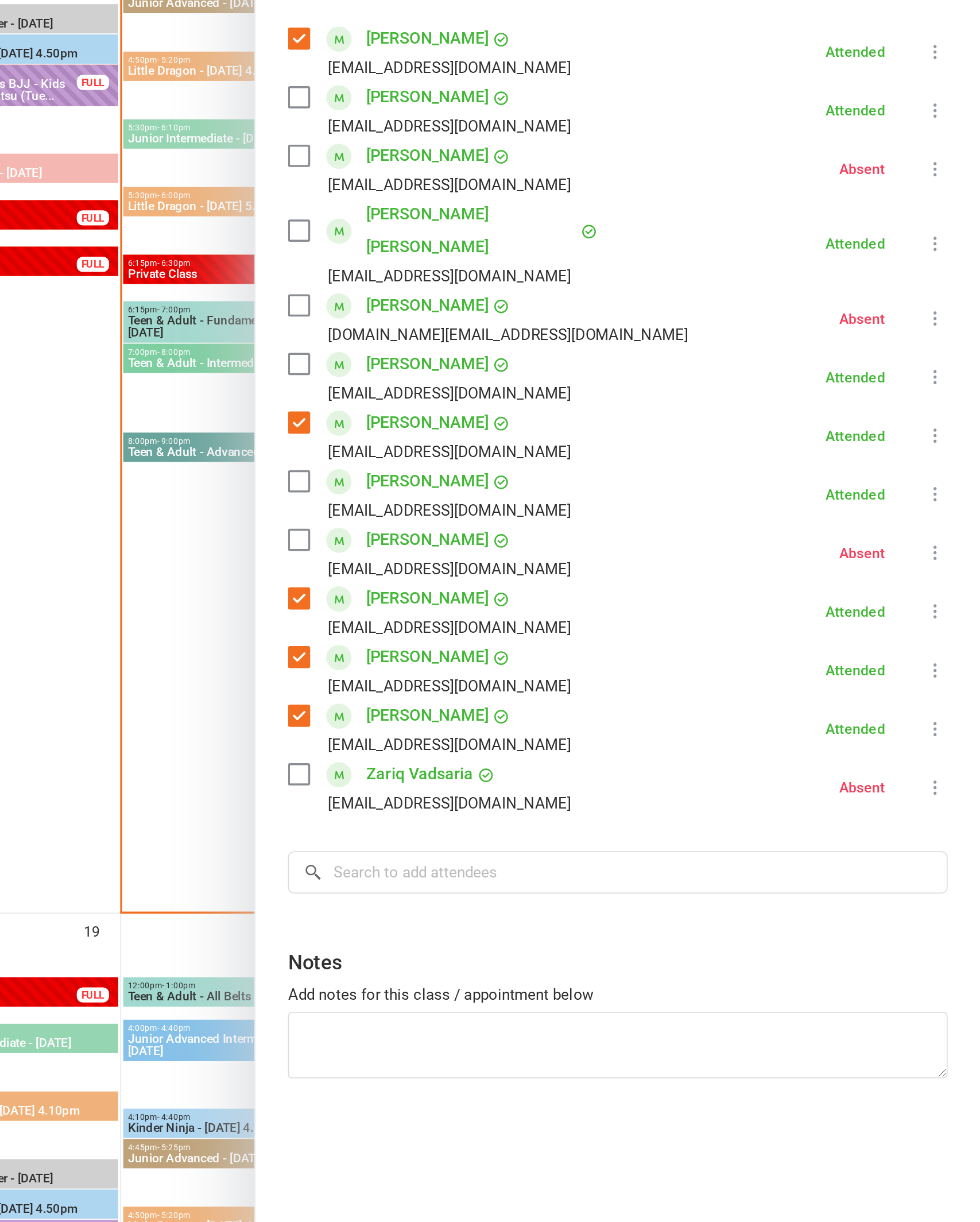
click at [122, 415] on div at bounding box center [551, 611] width 858 height 1222
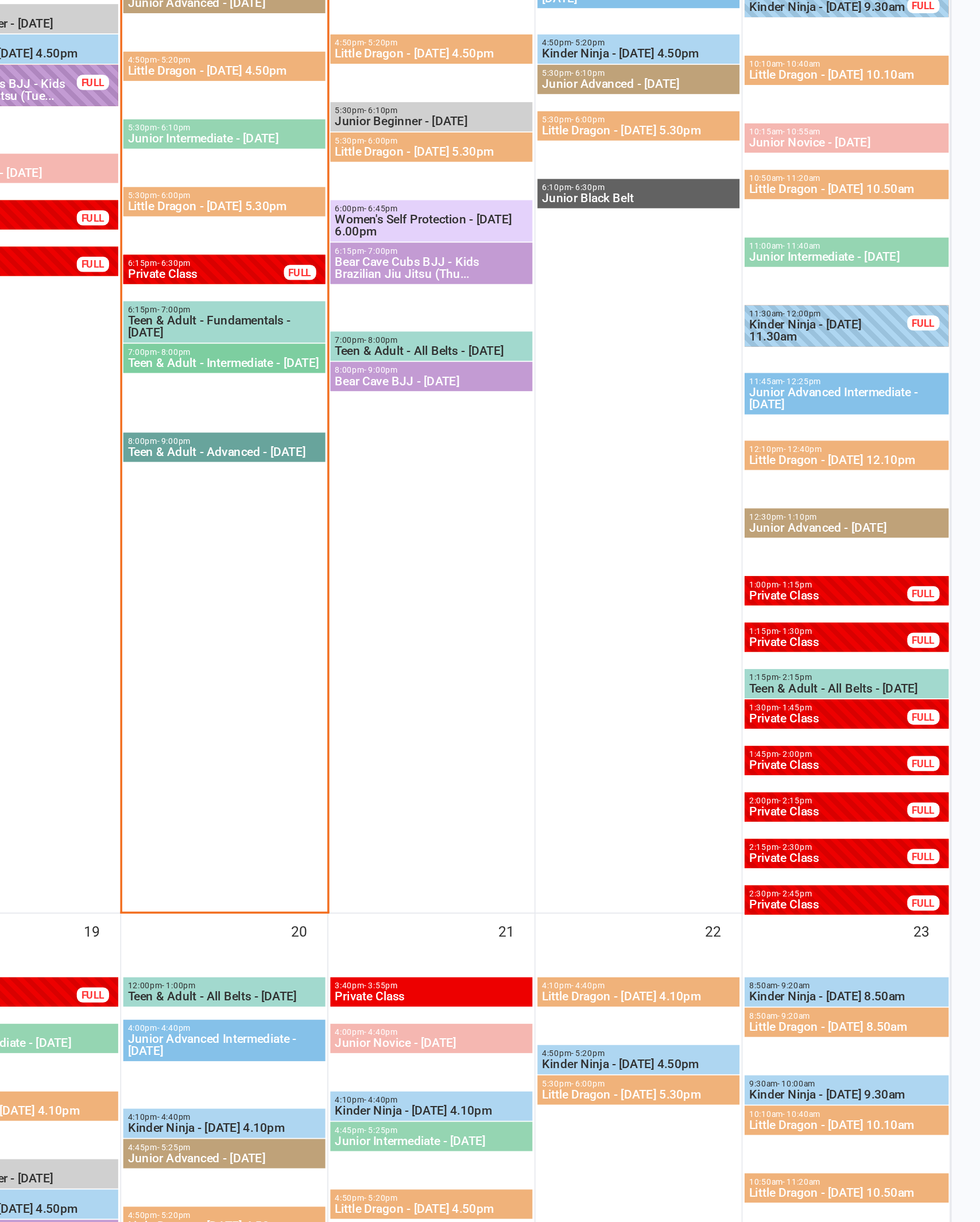
click at [375, 409] on div at bounding box center [432, 403] width 115 height 630
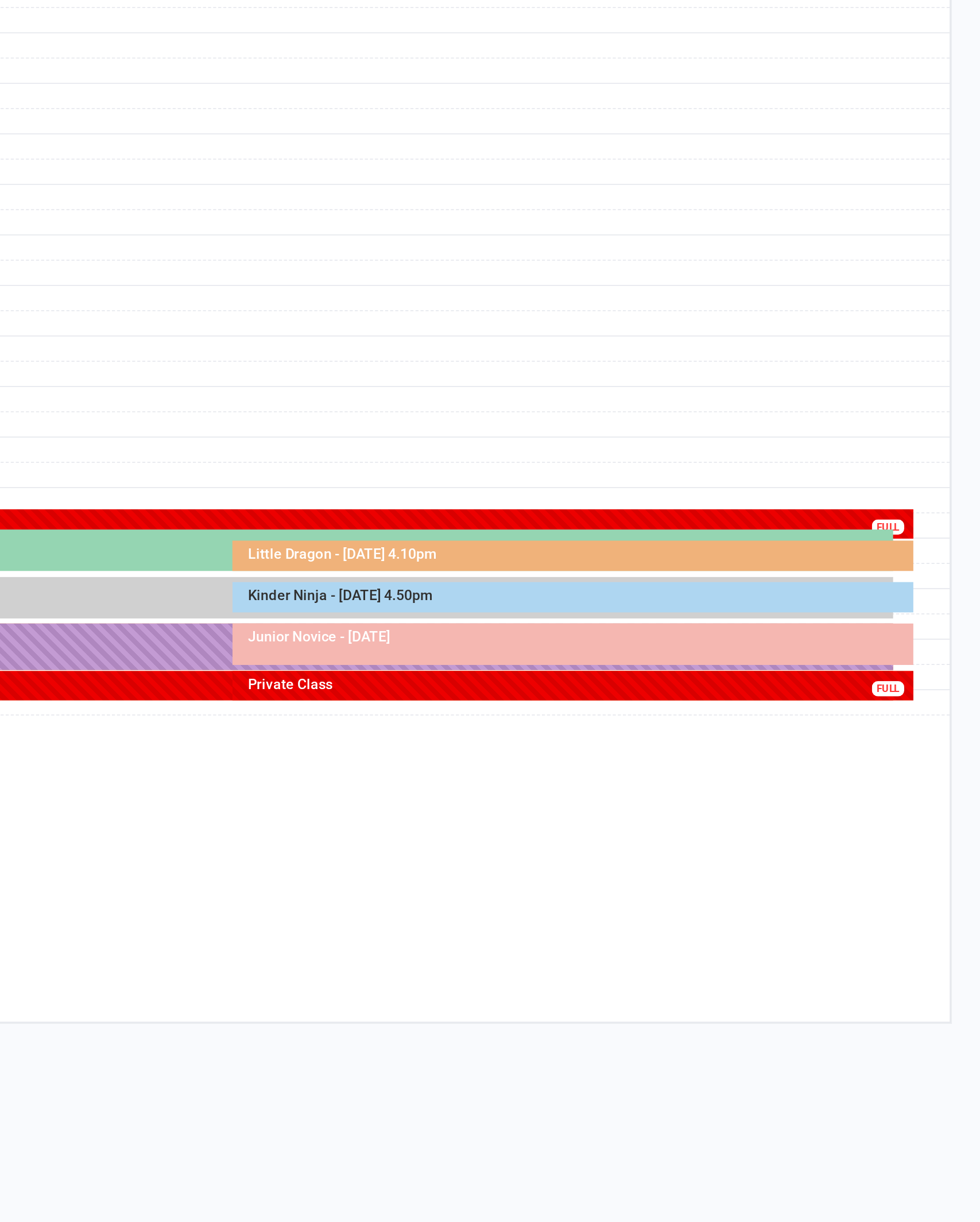
scroll to position [0, 0]
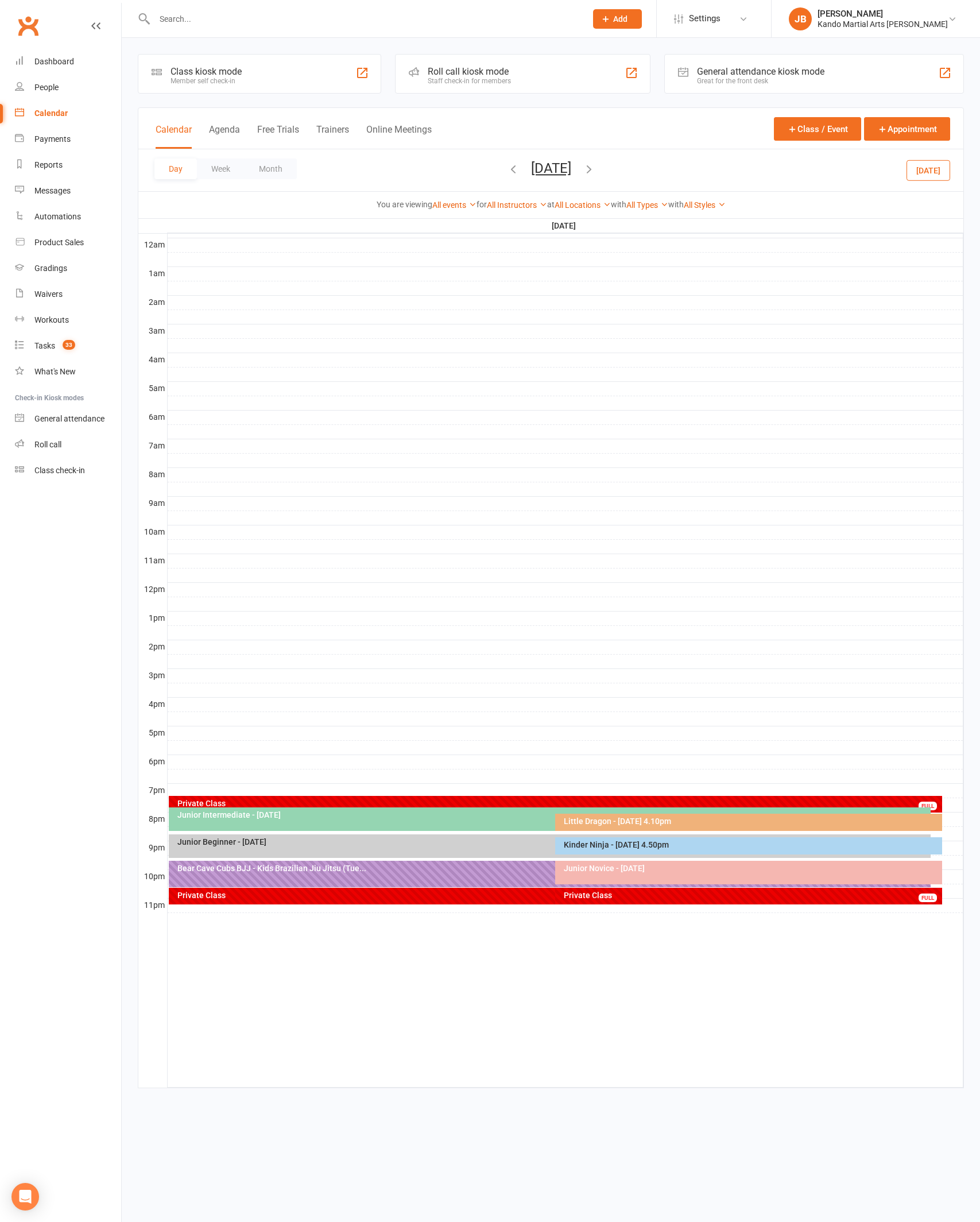
click at [285, 169] on button "Month" at bounding box center [270, 169] width 52 height 20
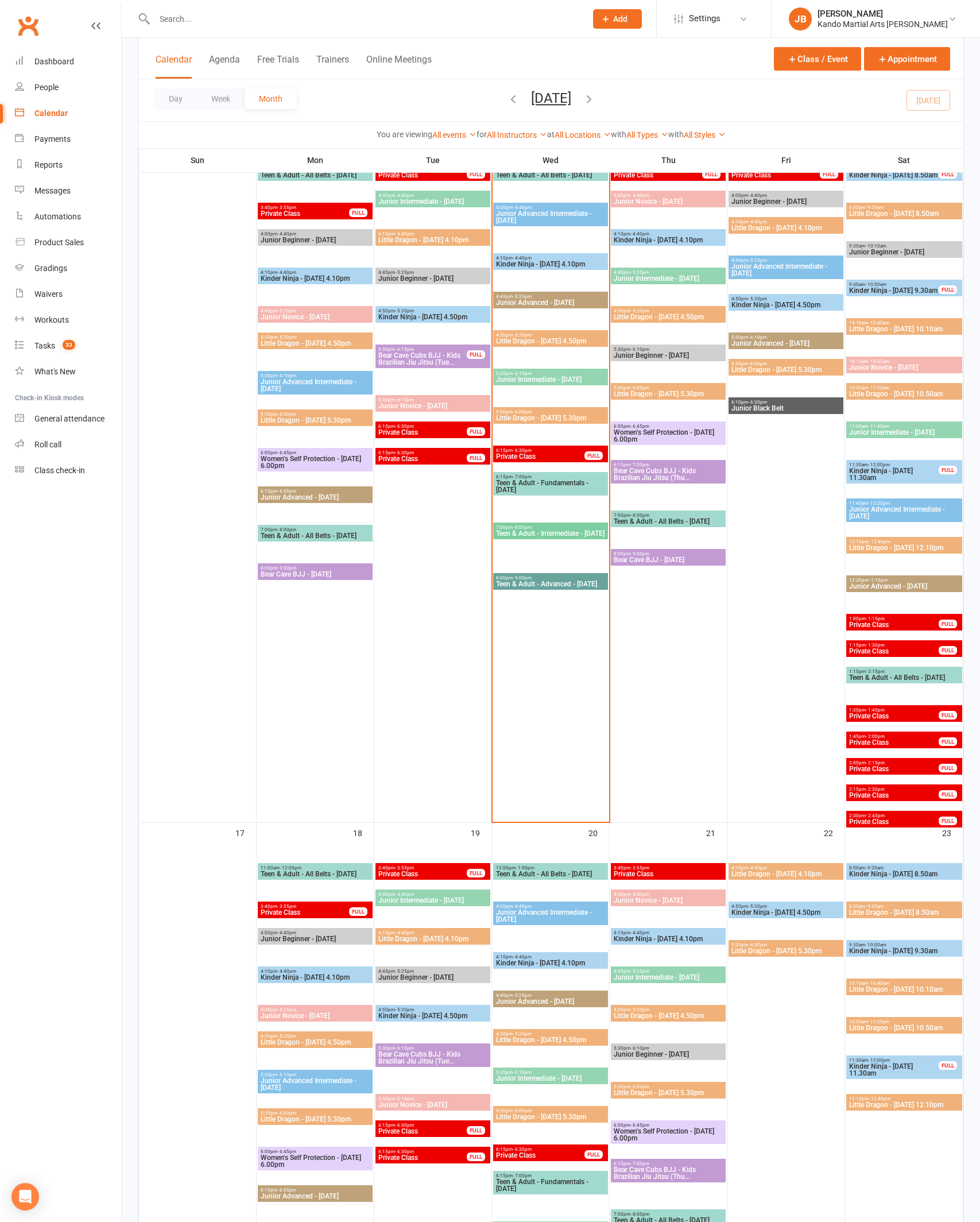
scroll to position [1454, 0]
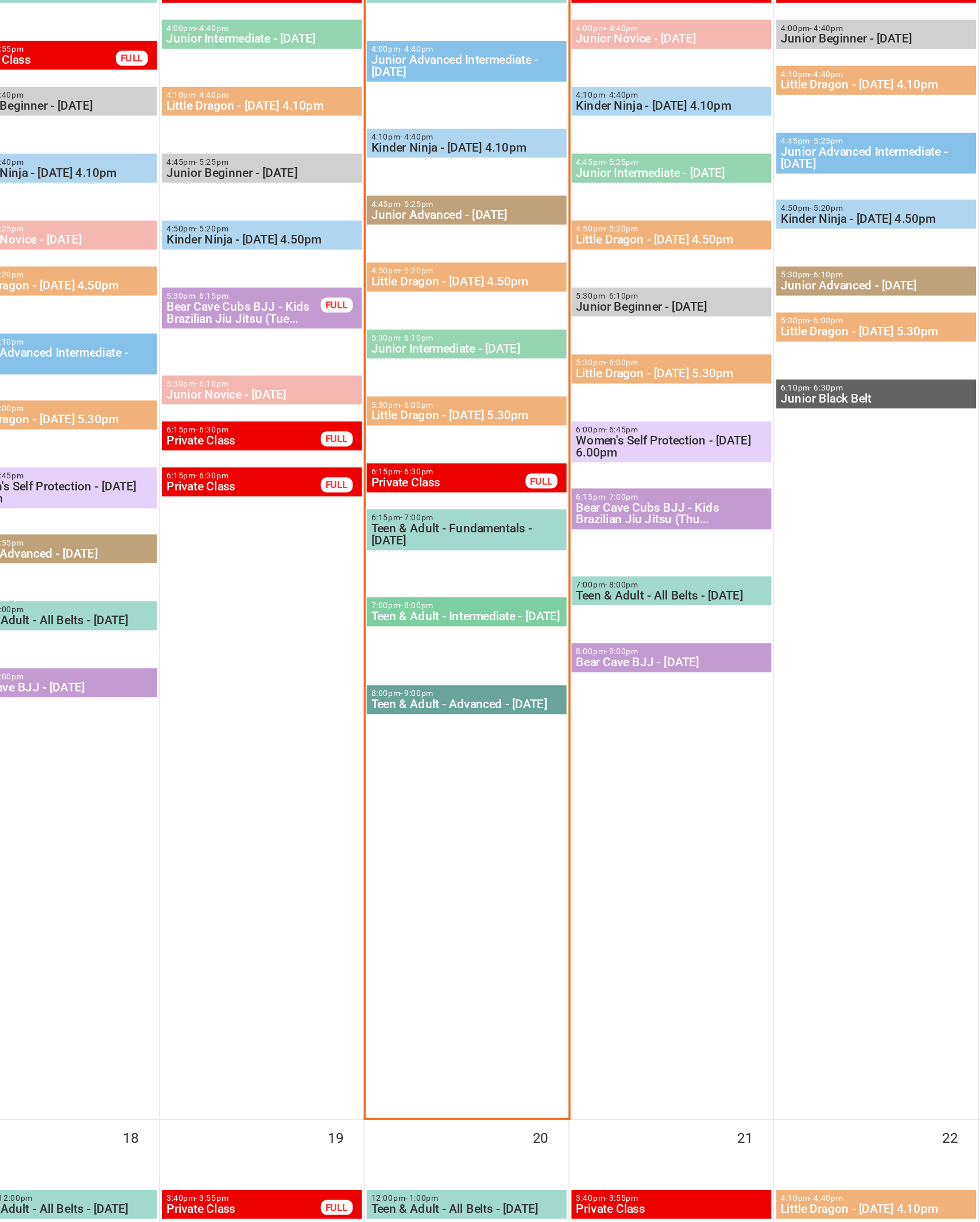
click at [495, 331] on span "Little Dragon - [DATE] 4.50pm" at bounding box center [550, 335] width 110 height 7
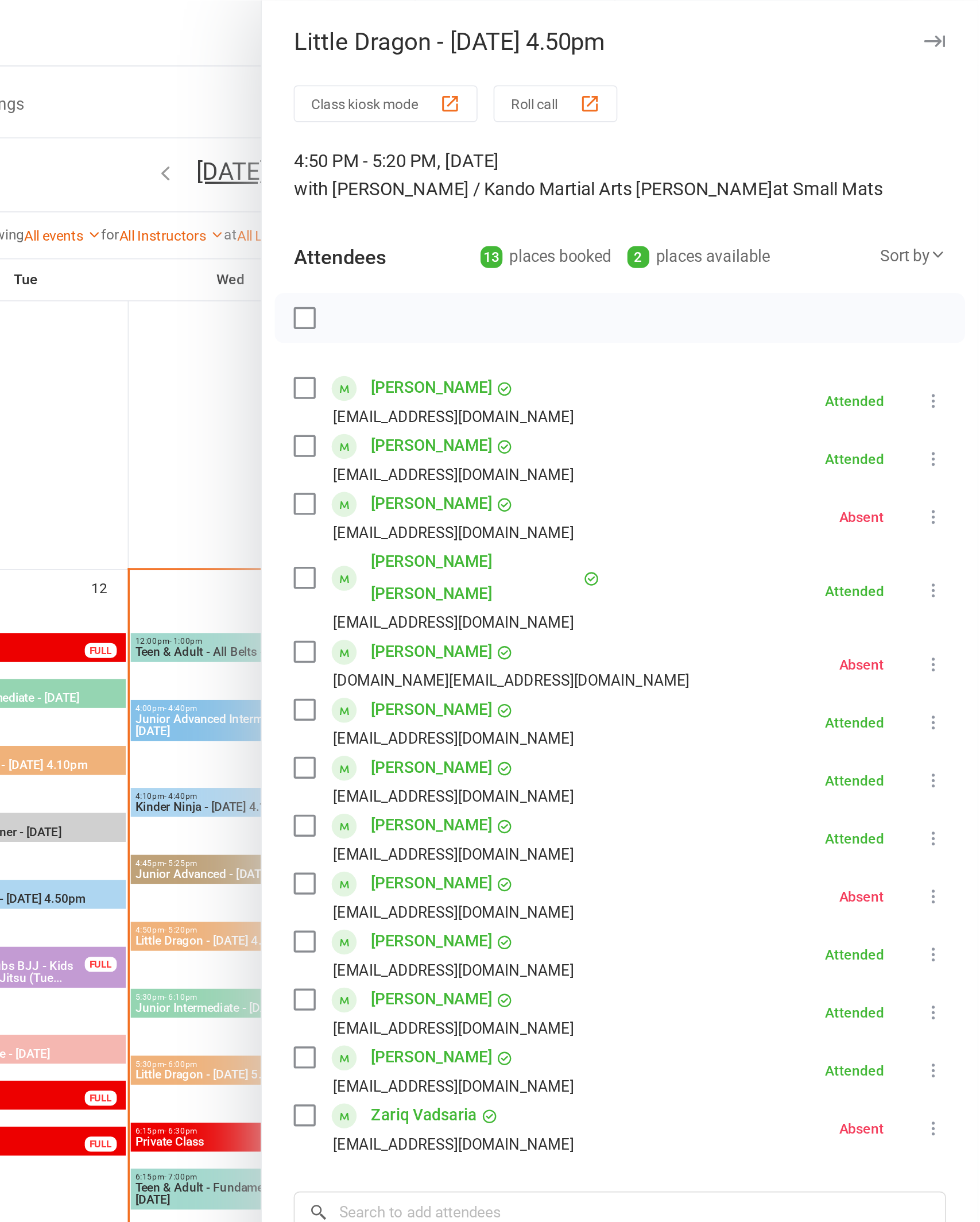
scroll to position [1218, 0]
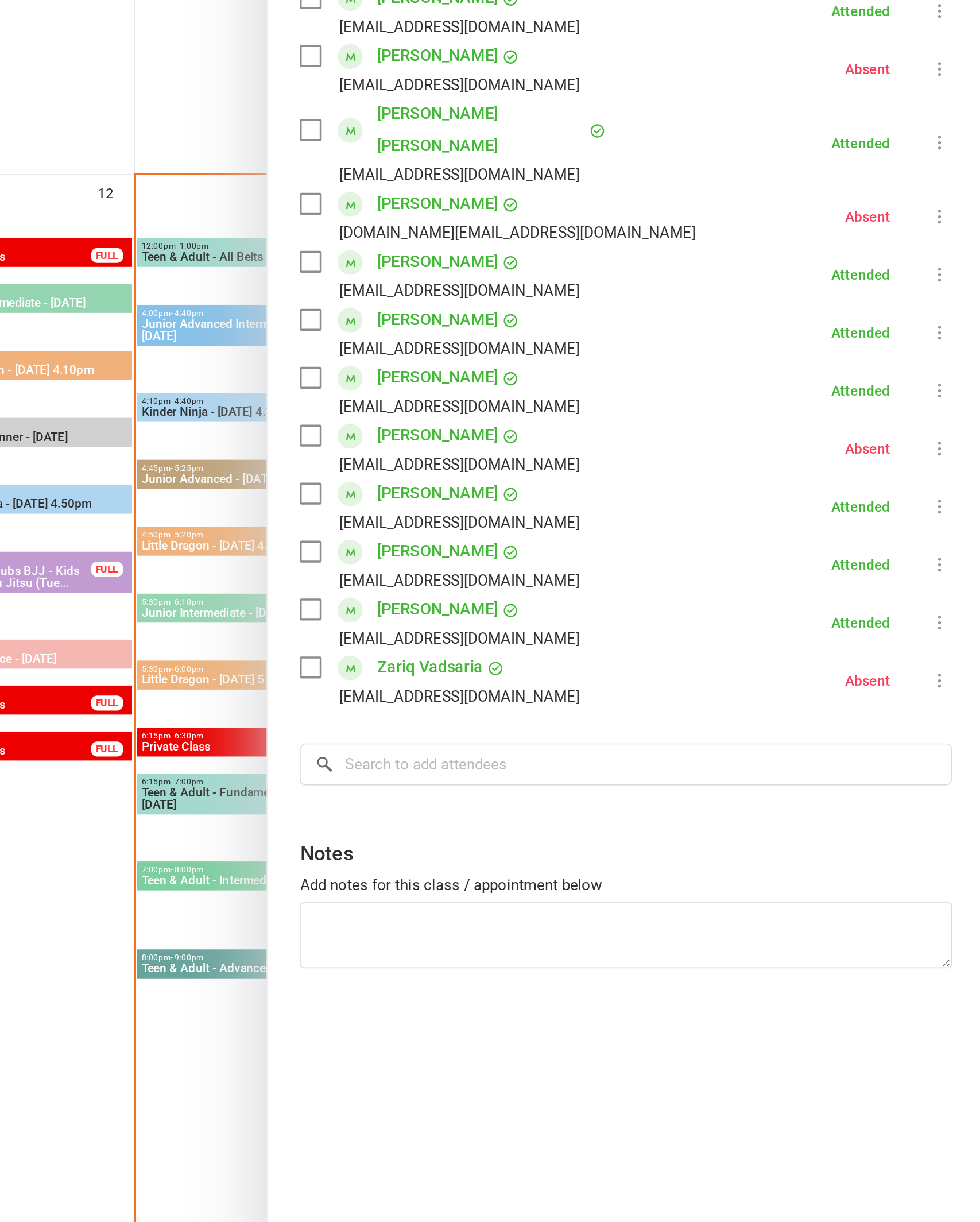
click at [122, 256] on div at bounding box center [551, 611] width 858 height 1222
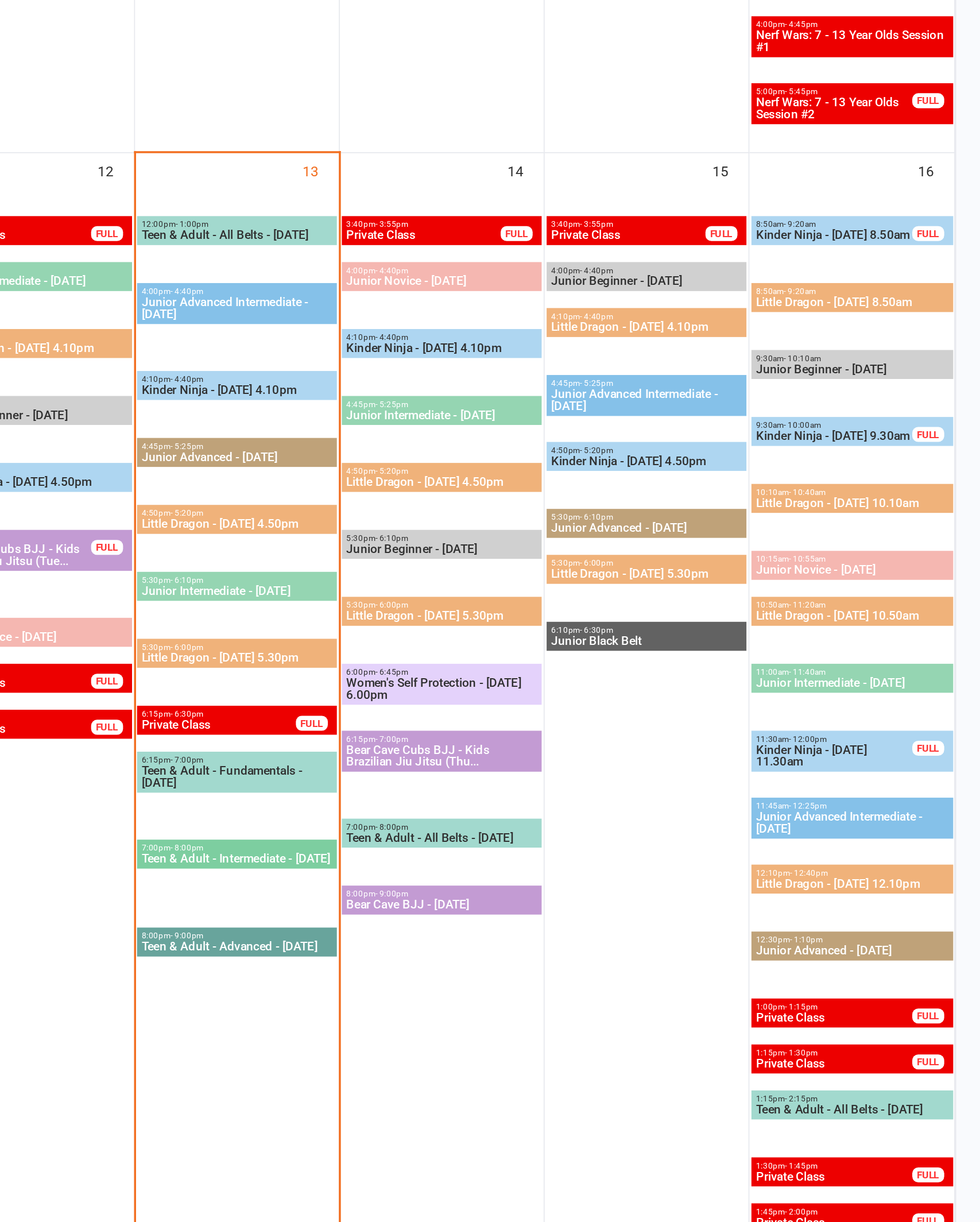
click at [495, 644] on span "Little Dragon - [DATE] 5.30pm" at bounding box center [550, 647] width 110 height 7
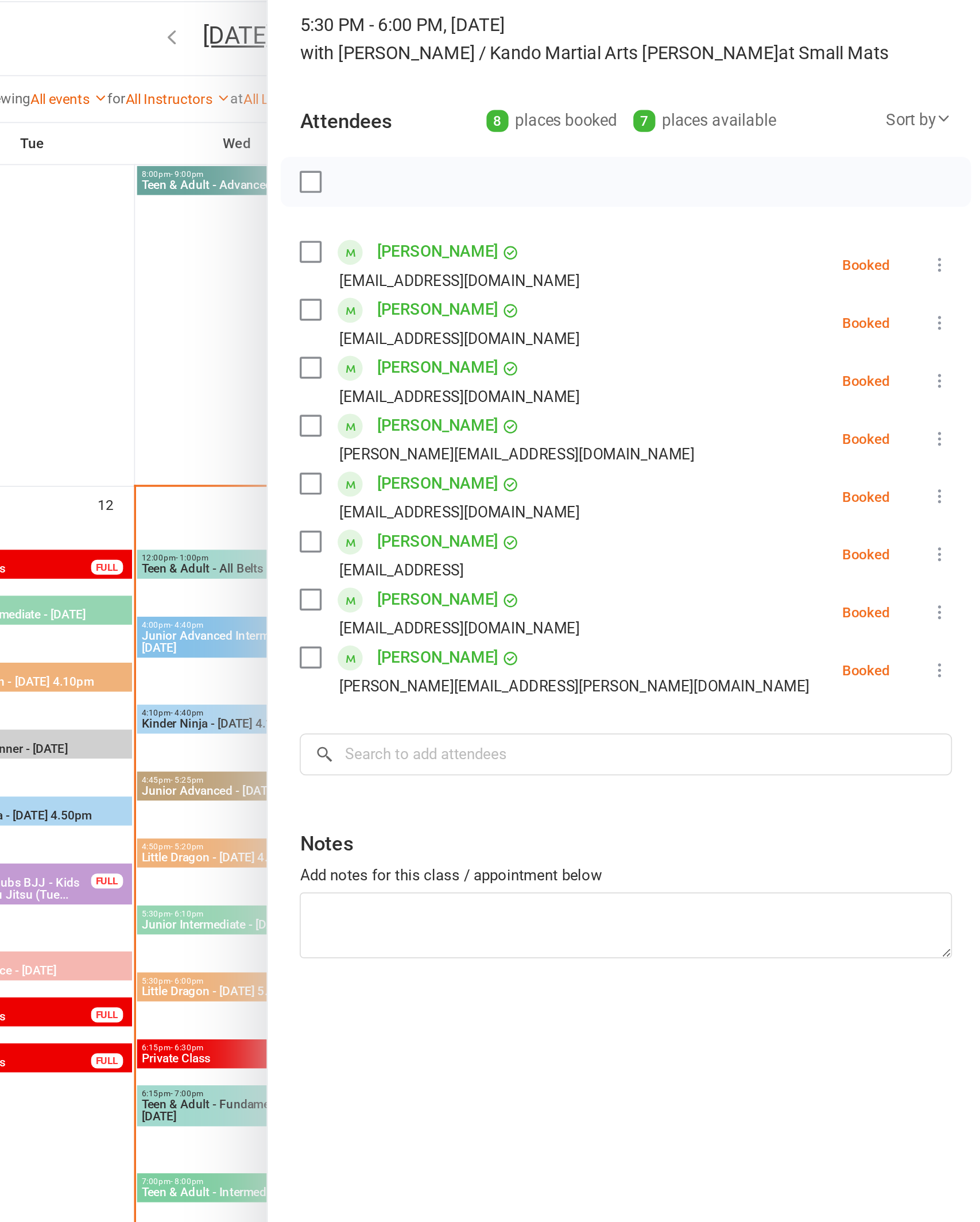
click at [949, 224] on icon at bounding box center [954, 230] width 12 height 12
click at [569, 567] on div "Class kiosk mode Roll call 5:30 PM - 6:00 PM, [DATE] with [PERSON_NAME] / Kando…" at bounding box center [774, 616] width 411 height 1135
click at [949, 258] on icon at bounding box center [954, 263] width 12 height 12
click at [838, 321] on link "Check in" at bounding box center [899, 332] width 123 height 23
click at [949, 291] on icon at bounding box center [954, 296] width 12 height 12
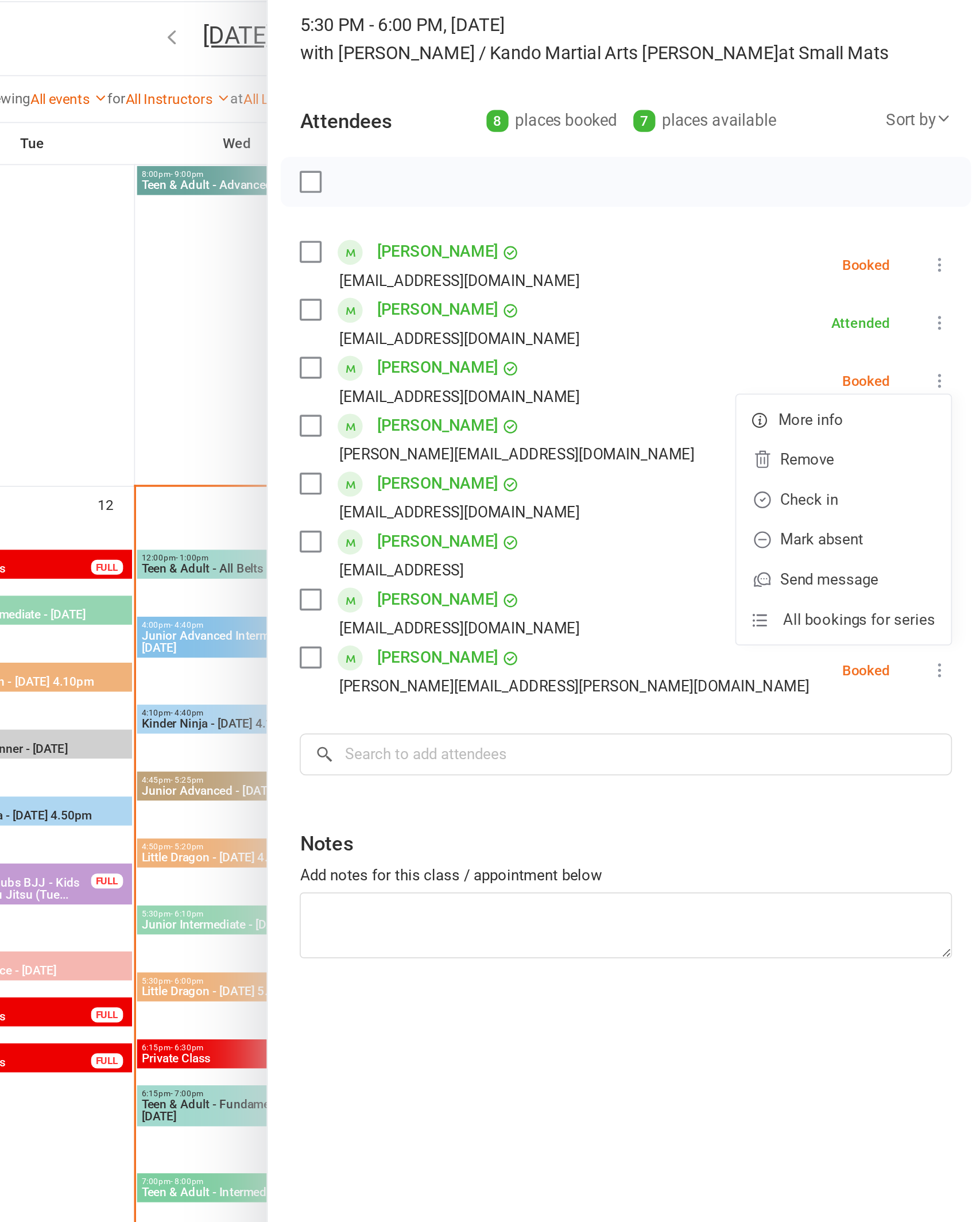
click at [838, 354] on link "Check in" at bounding box center [899, 365] width 123 height 23
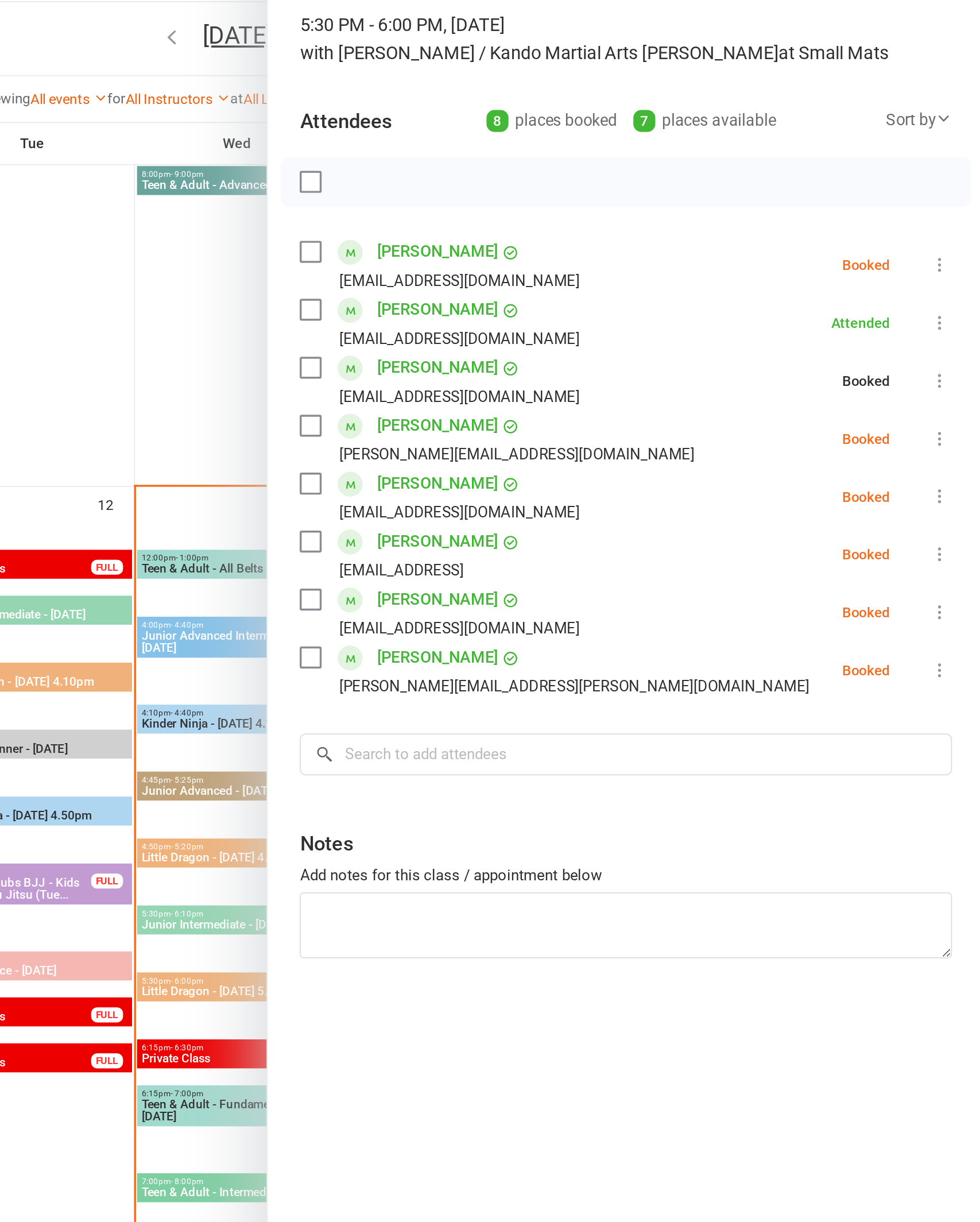
click at [949, 325] on icon at bounding box center [954, 330] width 12 height 12
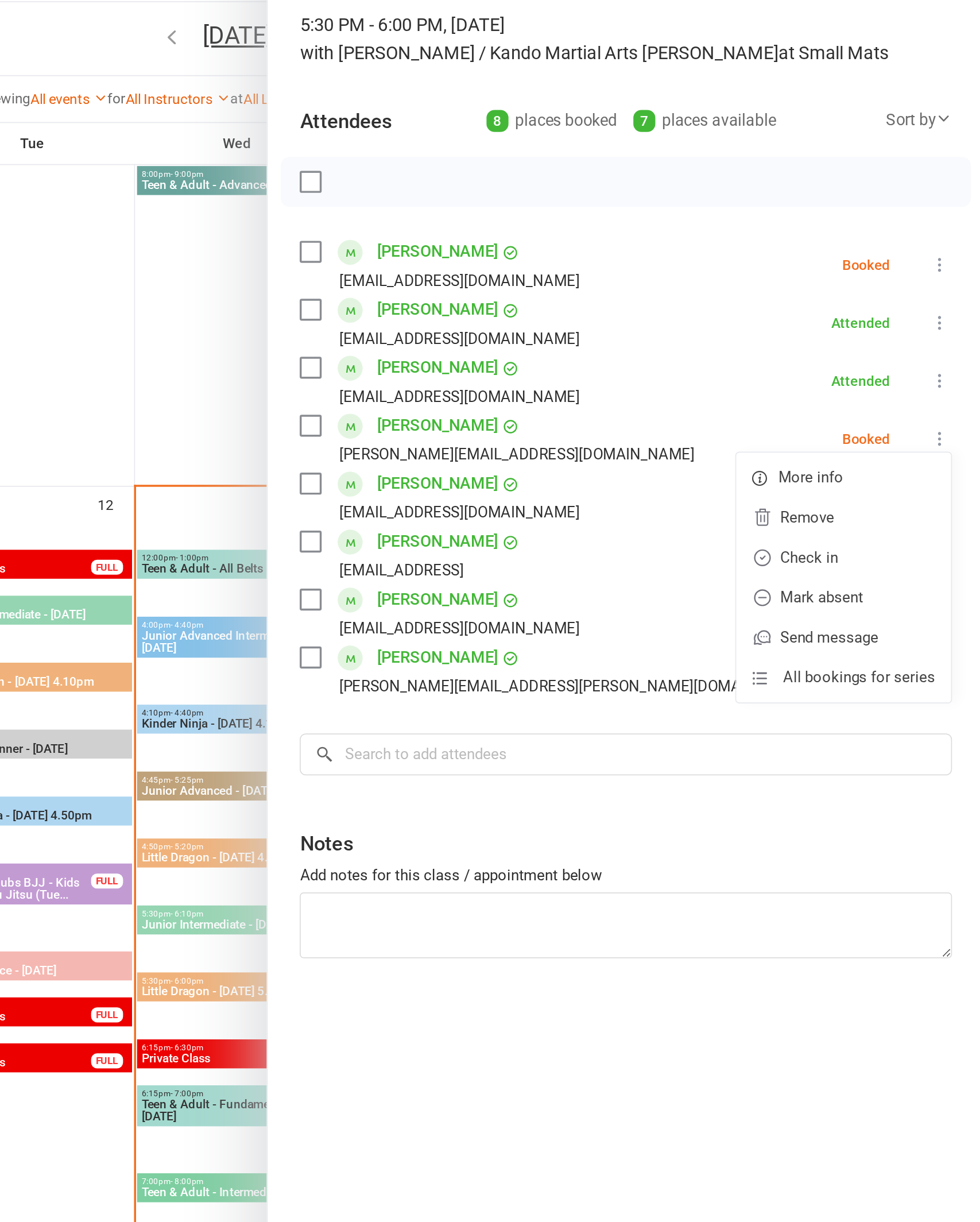
click at [838, 387] on link "Check in" at bounding box center [899, 399] width 123 height 23
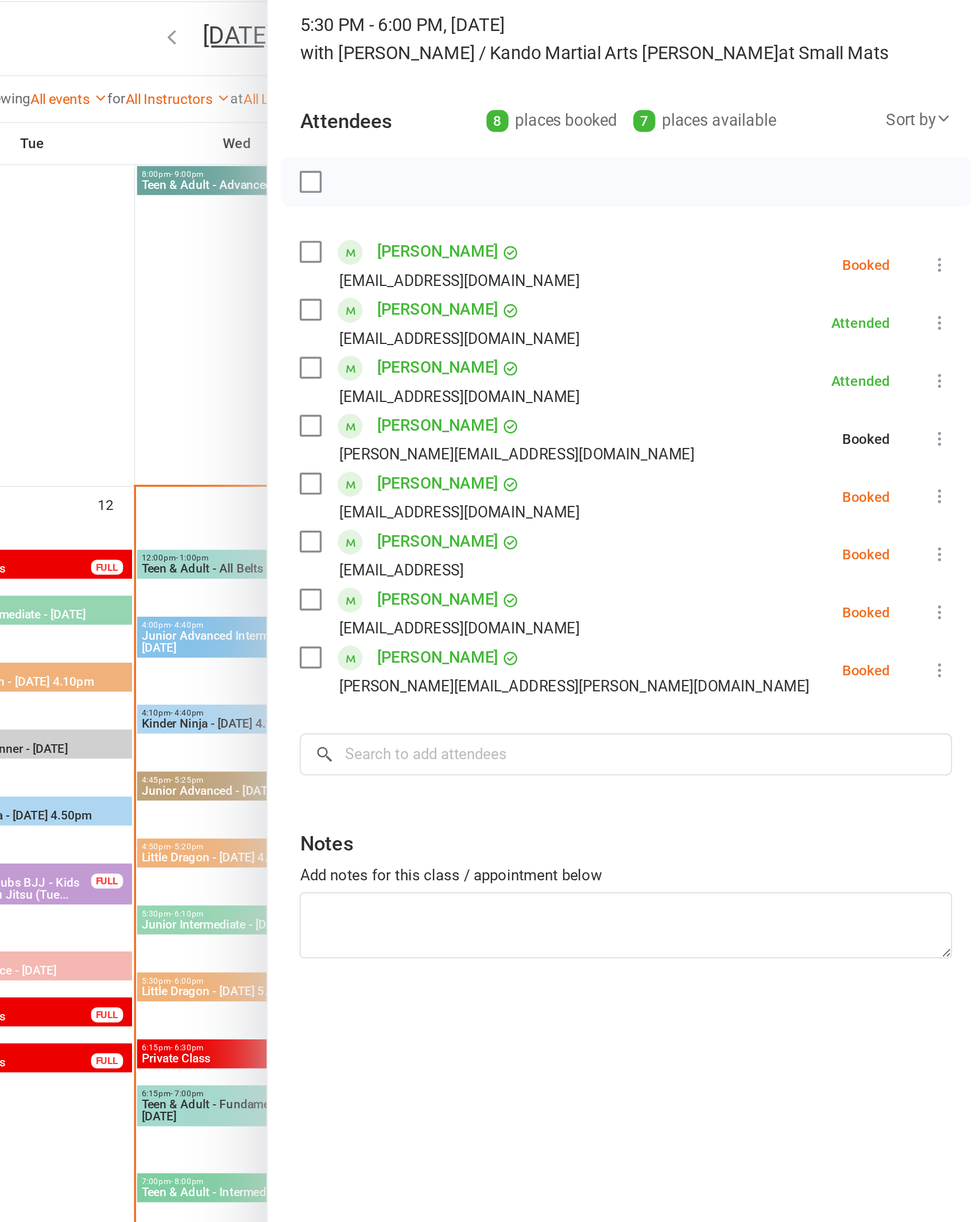
click at [947, 357] on button at bounding box center [954, 363] width 14 height 14
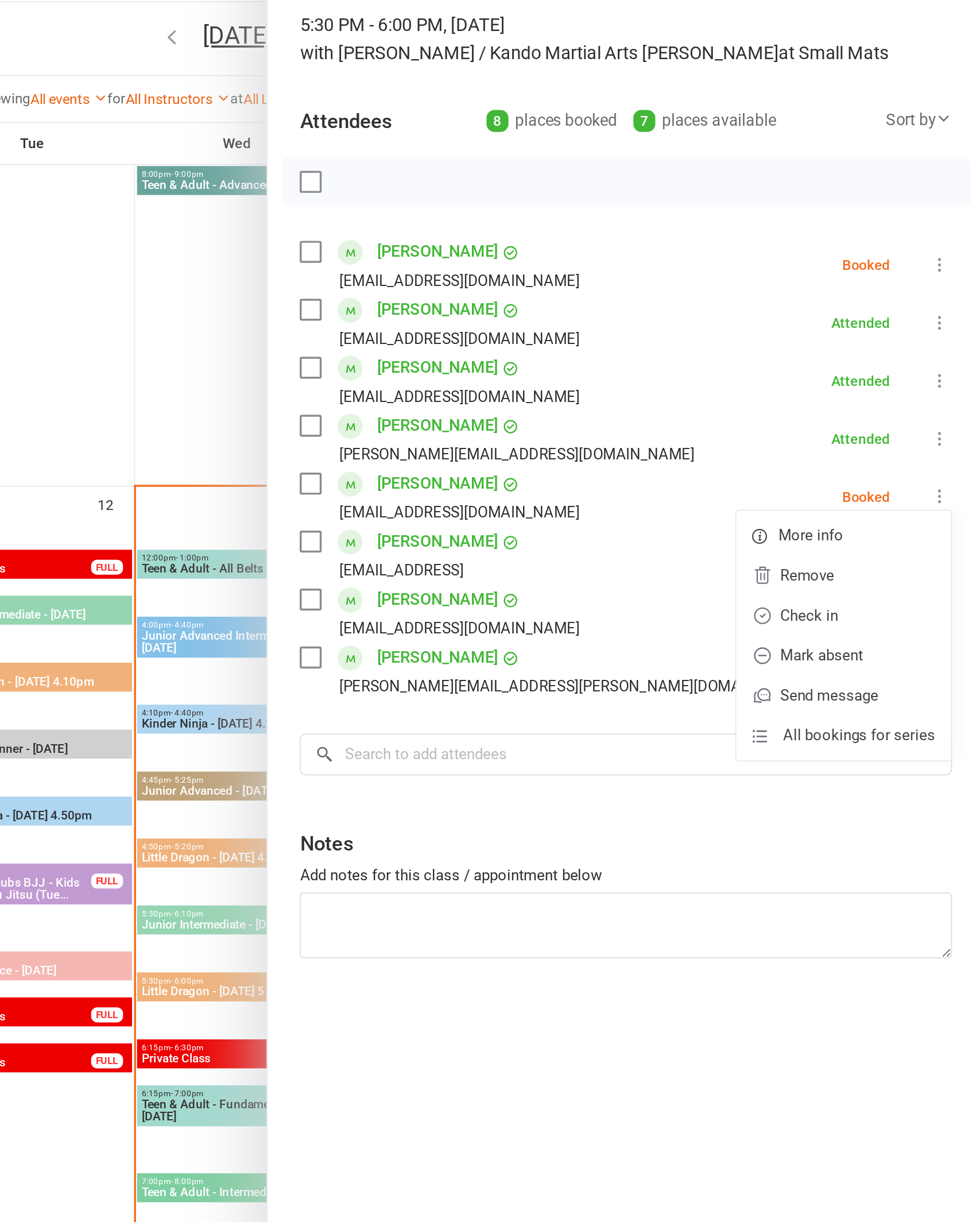
click at [838, 420] on link "Check in" at bounding box center [899, 432] width 123 height 23
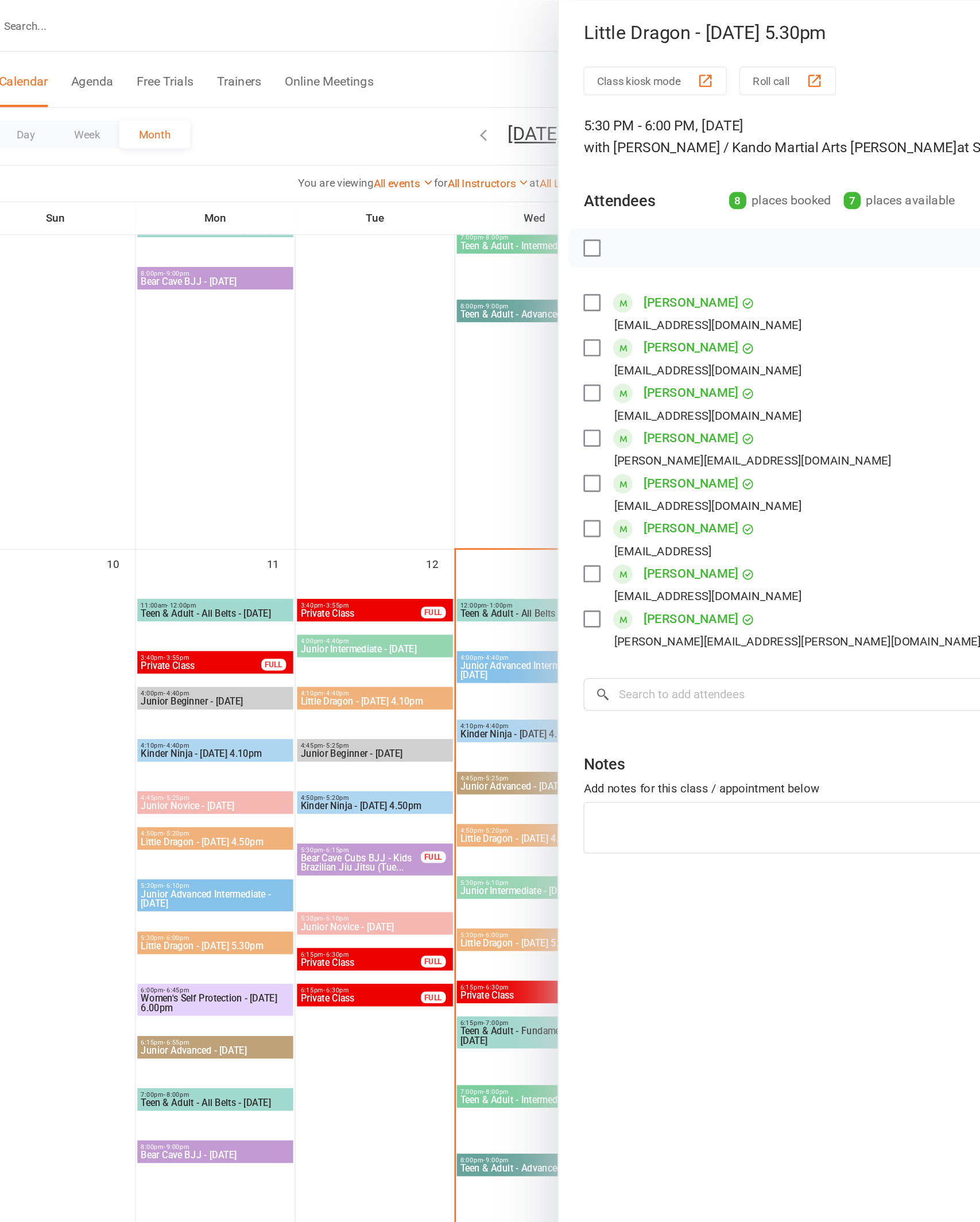
scroll to position [1166, 0]
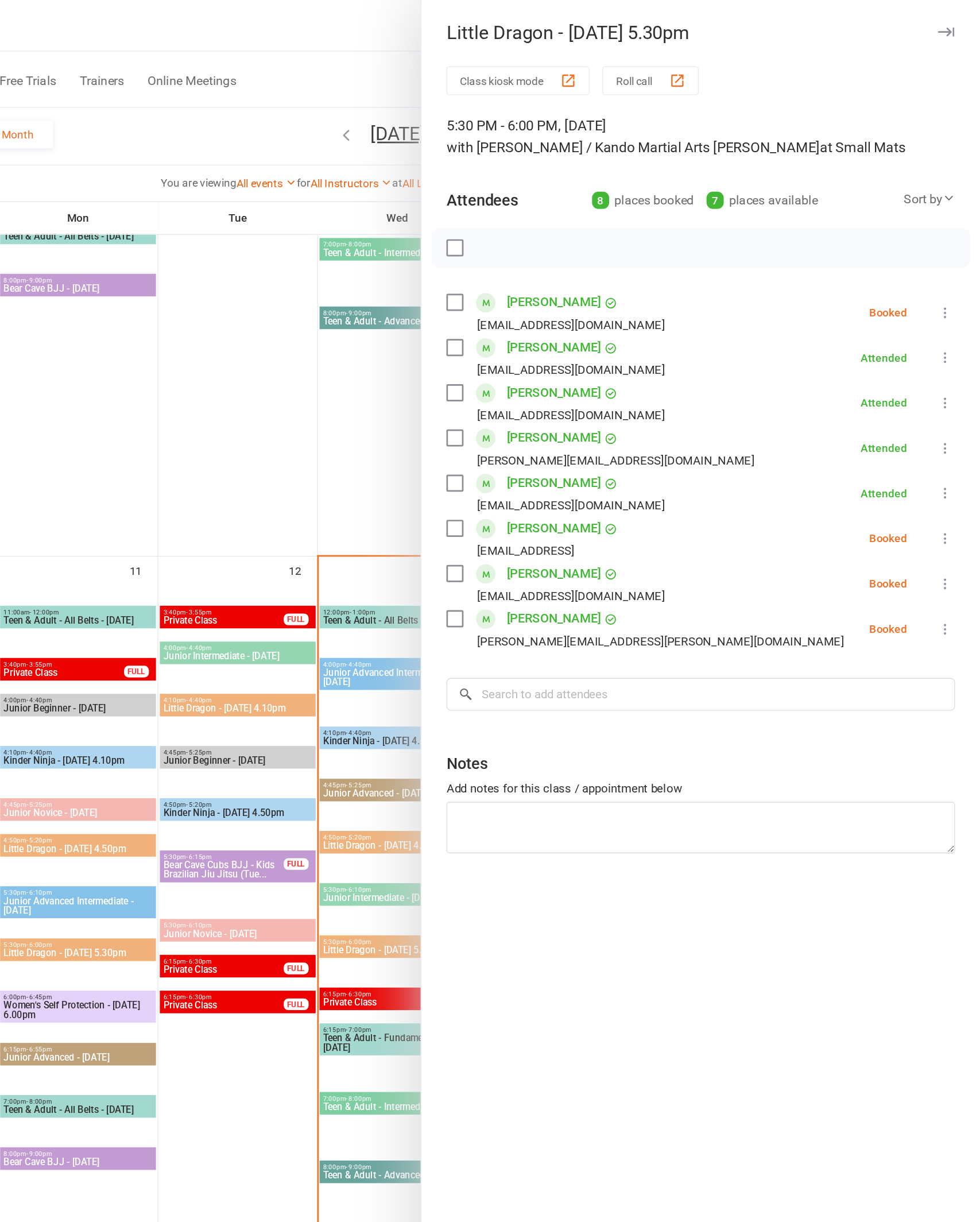
click at [949, 462] on icon at bounding box center [954, 463] width 12 height 12
click at [838, 540] on link "Check in" at bounding box center [899, 531] width 123 height 23
click at [949, 399] on icon at bounding box center [954, 396] width 12 height 12
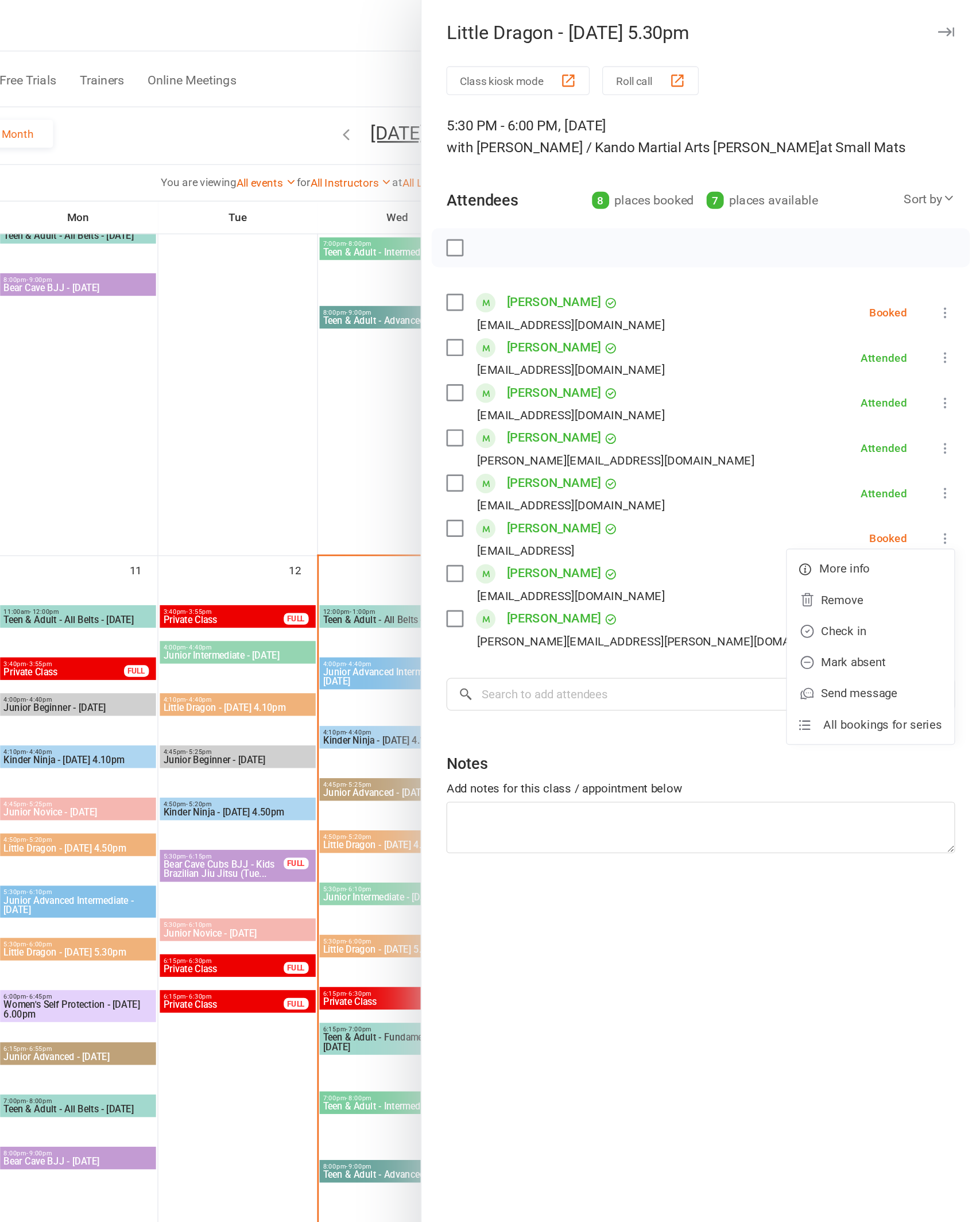
click at [838, 494] on link "Mark absent" at bounding box center [899, 488] width 123 height 23
click at [703, 387] on div "Class kiosk mode Roll call 5:30 PM - 6:00 PM, [DATE] with [PERSON_NAME] / Kando…" at bounding box center [774, 616] width 411 height 1135
click at [949, 394] on icon at bounding box center [954, 396] width 12 height 12
click at [838, 476] on link "Check in" at bounding box center [899, 465] width 123 height 23
